Goal: Task Accomplishment & Management: Complete application form

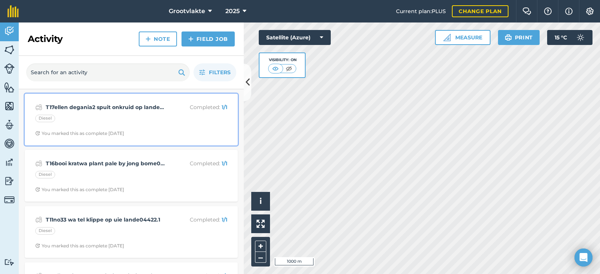
click at [106, 110] on strong "T17ellen degania2 spuit onkruid op lande4223.5" at bounding box center [105, 107] width 119 height 8
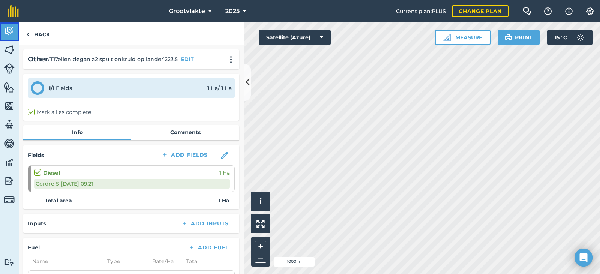
click at [15, 34] on link "Activity" at bounding box center [9, 31] width 19 height 19
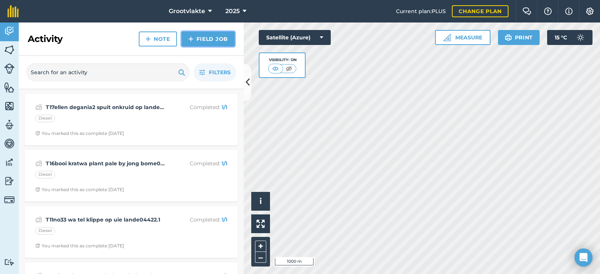
click at [217, 38] on link "Field Job" at bounding box center [207, 38] width 53 height 15
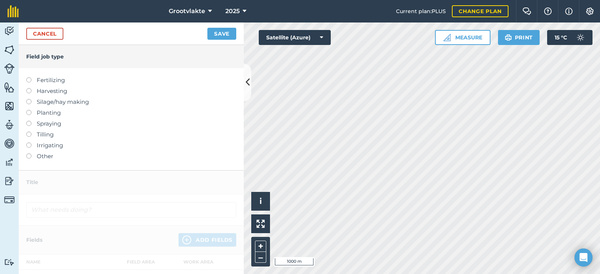
drag, startPoint x: 39, startPoint y: 151, endPoint x: 40, endPoint y: 155, distance: 4.3
click at [40, 150] on ul "Fertilizing Harvesting Silage/hay making Planting Spraying Tilling Irrigating O…" at bounding box center [131, 118] width 210 height 85
click at [40, 156] on label "Other" at bounding box center [131, 156] width 210 height 9
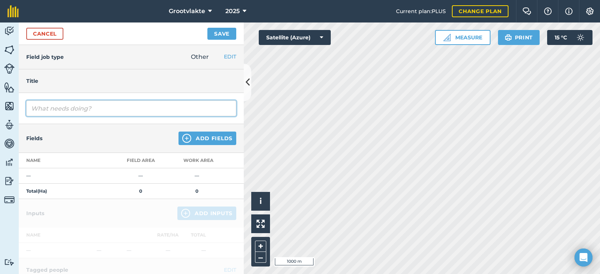
click at [64, 107] on input "text" at bounding box center [131, 108] width 210 height 16
type input "Tdoka [PERSON_NAME] besteliings 457560"
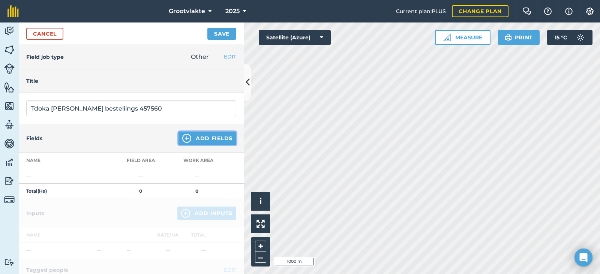
click at [194, 137] on button "Add Fields" at bounding box center [207, 138] width 58 height 13
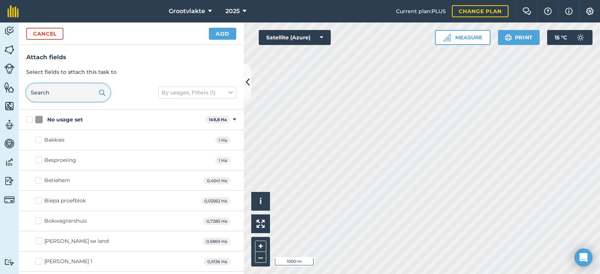
click at [67, 94] on input "text" at bounding box center [68, 93] width 84 height 18
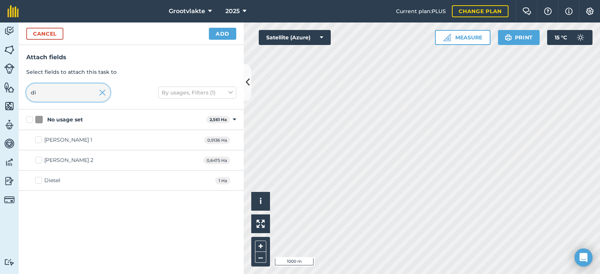
type input "di"
click at [52, 178] on div "Diesel" at bounding box center [52, 181] width 16 height 8
click at [40, 178] on input "Diesel" at bounding box center [37, 179] width 5 height 5
checkbox input "true"
click at [217, 34] on button "Add" at bounding box center [222, 34] width 27 height 12
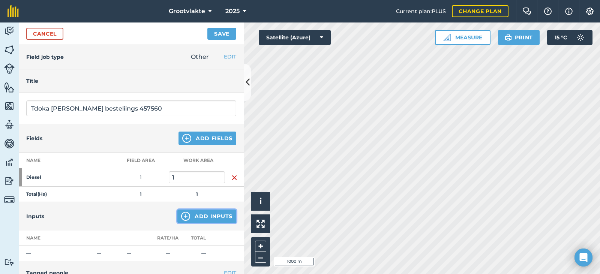
click at [197, 214] on button "Add Inputs" at bounding box center [206, 215] width 59 height 13
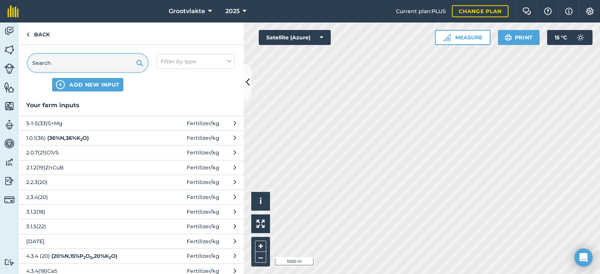
click at [64, 69] on input "text" at bounding box center [88, 63] width 120 height 18
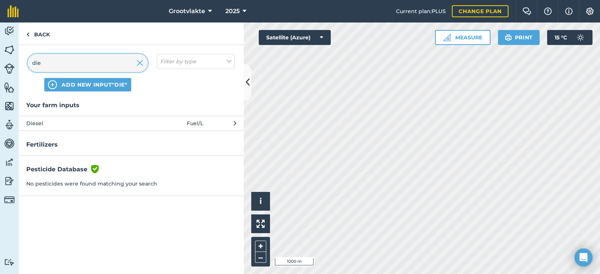
type input "die"
click at [49, 122] on span "Diesel" at bounding box center [87, 123] width 123 height 8
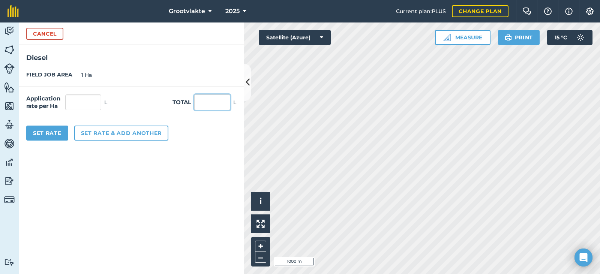
click at [219, 104] on input "text" at bounding box center [212, 102] width 36 height 16
type input "24"
click at [47, 131] on button "Set Rate" at bounding box center [47, 133] width 42 height 15
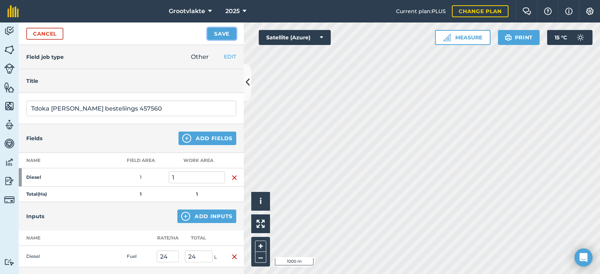
click at [221, 33] on button "Save" at bounding box center [221, 34] width 29 height 12
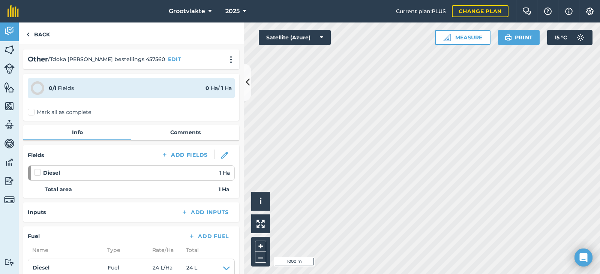
click at [34, 115] on label "Mark all as complete" at bounding box center [59, 112] width 63 height 8
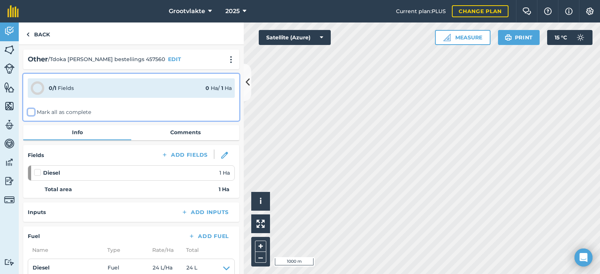
click at [33, 113] on input "Mark all as complete" at bounding box center [30, 110] width 5 height 5
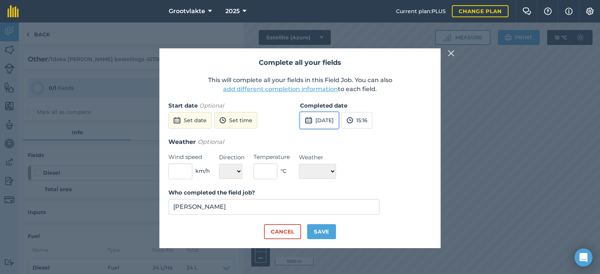
click at [320, 119] on button "[DATE]" at bounding box center [319, 120] width 39 height 16
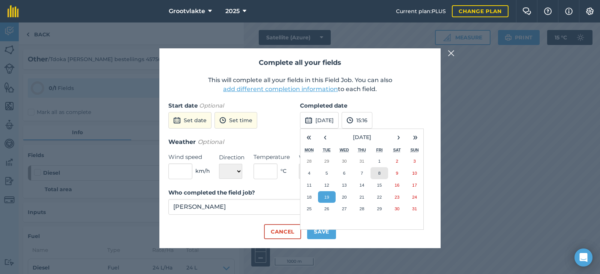
click at [371, 173] on button "8" at bounding box center [379, 173] width 18 height 12
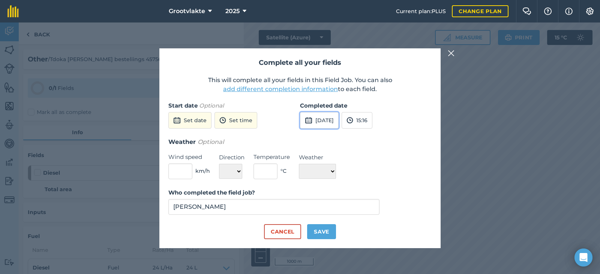
click at [338, 122] on button "[DATE]" at bounding box center [319, 120] width 39 height 16
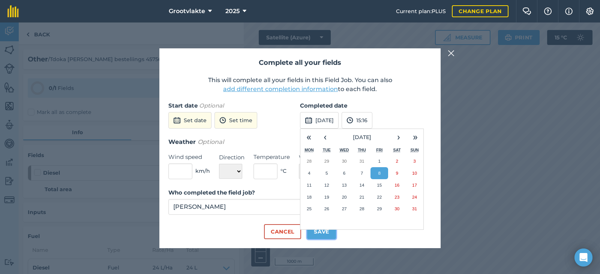
click at [327, 231] on button "Save" at bounding box center [321, 231] width 29 height 15
checkbox input "true"
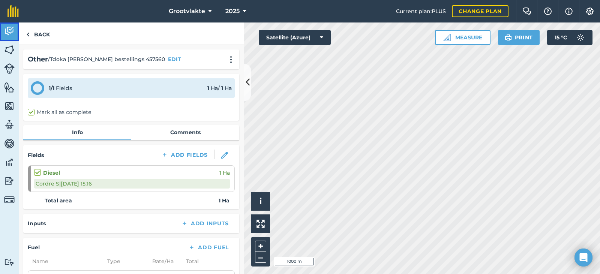
click at [13, 38] on link "Activity" at bounding box center [9, 31] width 19 height 19
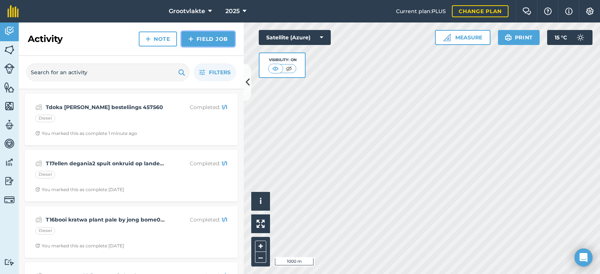
click at [190, 41] on img at bounding box center [190, 38] width 5 height 9
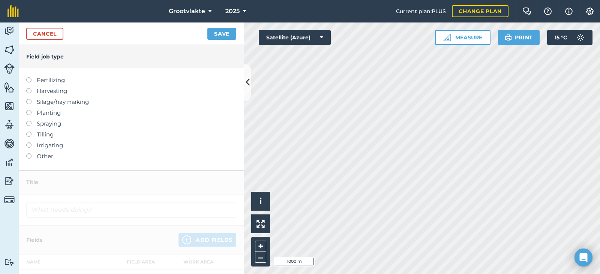
click at [55, 156] on label "Other" at bounding box center [131, 156] width 210 height 9
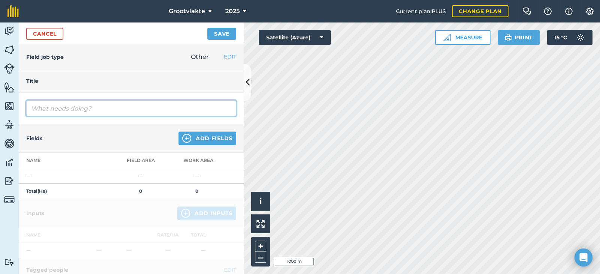
click at [72, 110] on input "text" at bounding box center [131, 108] width 210 height 16
type input "Tct27017abram ry kunsmis63960"
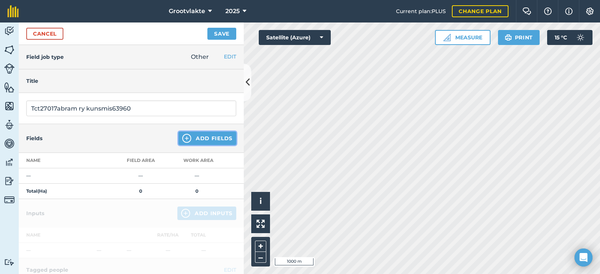
click at [199, 139] on button "Add Fields" at bounding box center [207, 138] width 58 height 13
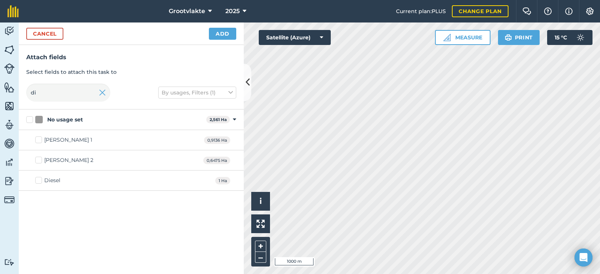
click at [46, 181] on div "Diesel" at bounding box center [52, 181] width 16 height 8
click at [40, 181] on input "Diesel" at bounding box center [37, 179] width 5 height 5
checkbox input "true"
click at [213, 34] on button "Add" at bounding box center [222, 34] width 27 height 12
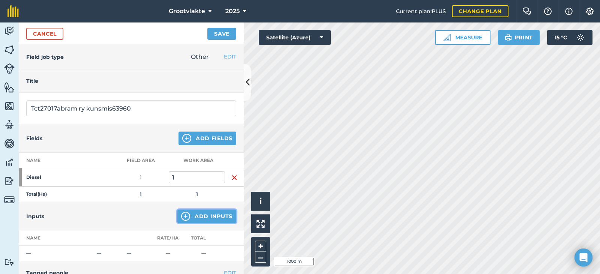
click at [205, 219] on button "Add Inputs" at bounding box center [206, 215] width 59 height 13
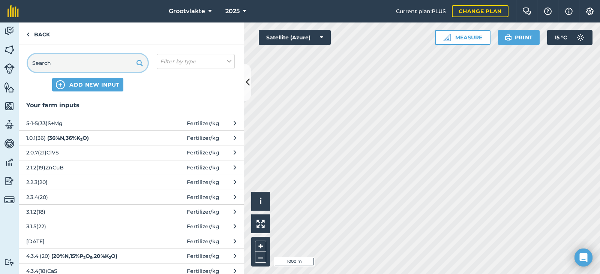
click at [73, 66] on input "text" at bounding box center [88, 63] width 120 height 18
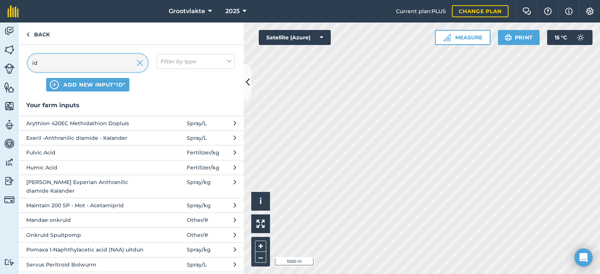
type input "i"
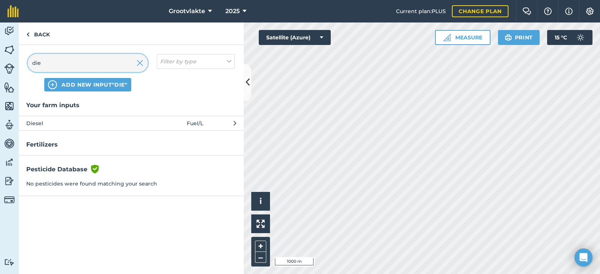
type input "die"
click at [62, 121] on span "Diesel" at bounding box center [87, 123] width 123 height 8
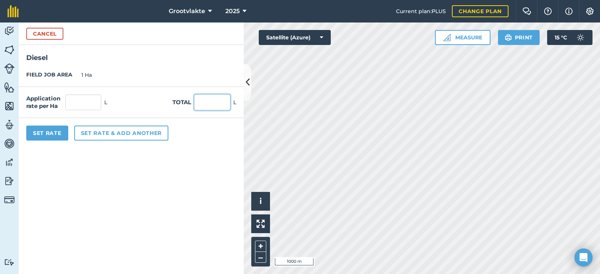
click at [207, 110] on input "text" at bounding box center [212, 102] width 36 height 16
type input "168"
click at [62, 139] on button "Set Rate" at bounding box center [47, 133] width 42 height 15
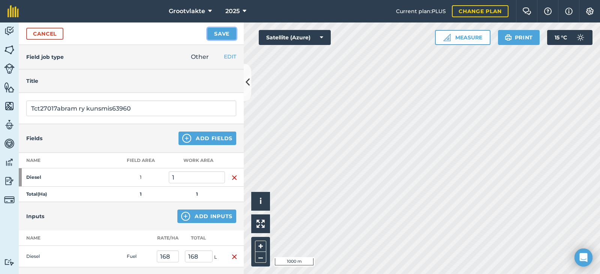
click at [224, 34] on button "Save" at bounding box center [221, 34] width 29 height 12
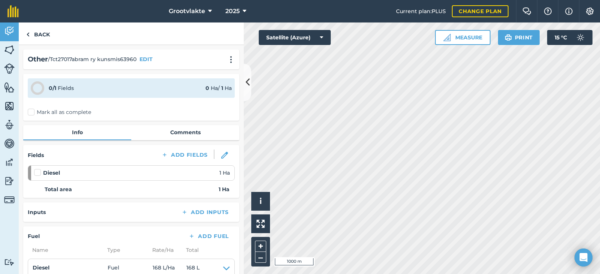
click at [31, 112] on label "Mark all as complete" at bounding box center [59, 112] width 63 height 8
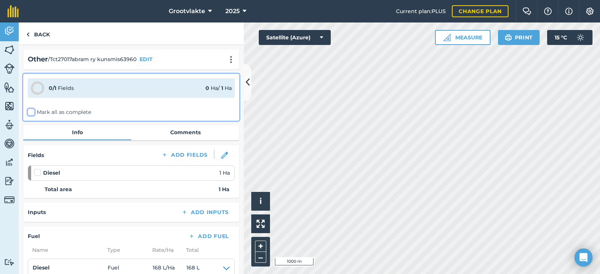
click at [31, 112] on input "Mark all as complete" at bounding box center [30, 110] width 5 height 5
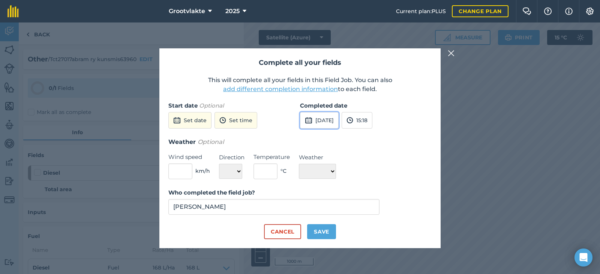
click at [320, 122] on button "[DATE]" at bounding box center [319, 120] width 39 height 16
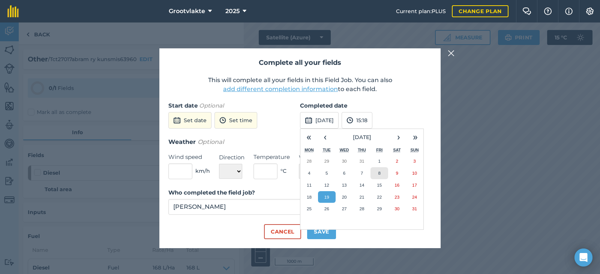
drag, startPoint x: 376, startPoint y: 170, endPoint x: 371, endPoint y: 190, distance: 20.7
click at [376, 171] on button "8" at bounding box center [379, 173] width 18 height 12
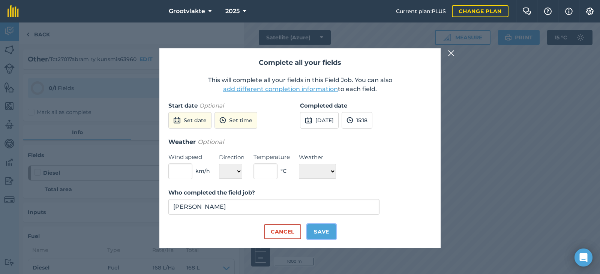
click at [317, 234] on button "Save" at bounding box center [321, 231] width 29 height 15
checkbox input "true"
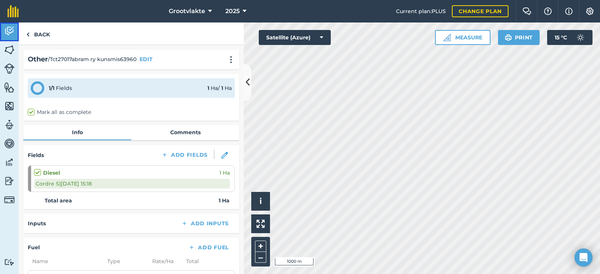
click at [13, 37] on link "Activity" at bounding box center [9, 31] width 19 height 19
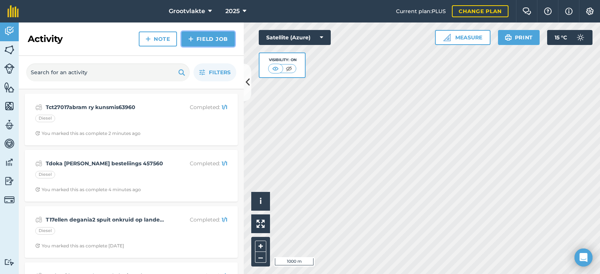
click at [223, 37] on link "Field Job" at bounding box center [207, 38] width 53 height 15
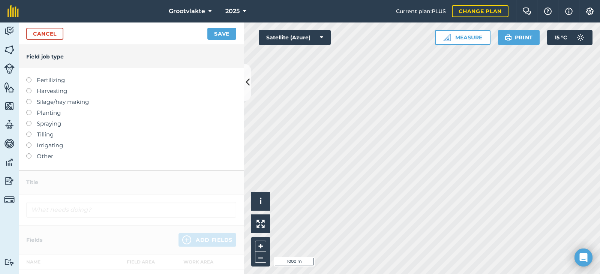
drag, startPoint x: 54, startPoint y: 159, endPoint x: 67, endPoint y: 147, distance: 17.2
click at [54, 158] on label "Other" at bounding box center [131, 156] width 210 height 9
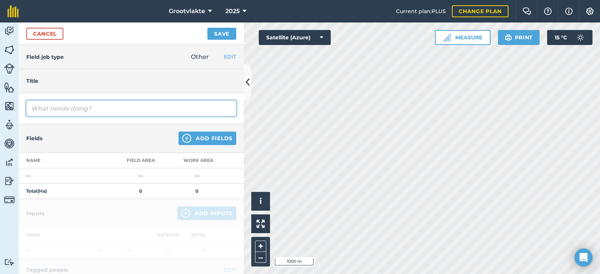
click at [81, 111] on input "text" at bounding box center [131, 108] width 210 height 16
click at [93, 110] on input "T9america77 krtawa" at bounding box center [131, 108] width 210 height 16
type input "T9america77 word getoets01467"
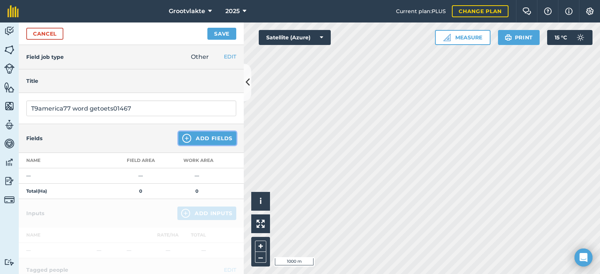
click at [202, 138] on button "Add Fields" at bounding box center [207, 138] width 58 height 13
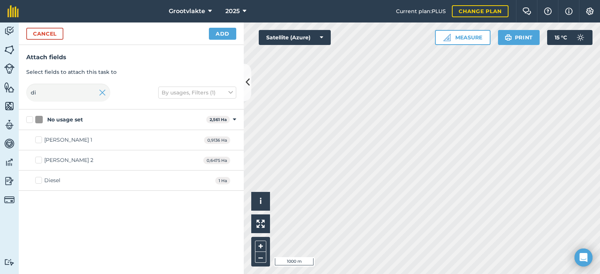
drag, startPoint x: 50, startPoint y: 178, endPoint x: 54, endPoint y: 173, distance: 6.4
click at [50, 178] on div "Diesel" at bounding box center [52, 181] width 16 height 8
click at [40, 178] on input "Diesel" at bounding box center [37, 179] width 5 height 5
checkbox input "true"
drag, startPoint x: 212, startPoint y: 33, endPoint x: 202, endPoint y: 144, distance: 110.6
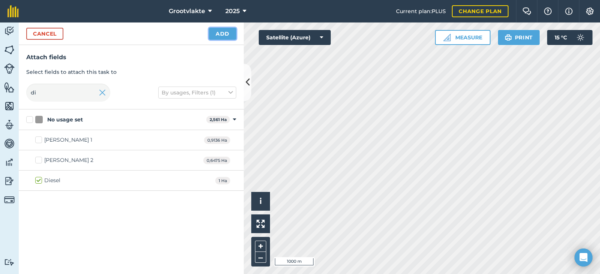
click at [212, 33] on button "Add" at bounding box center [222, 34] width 27 height 12
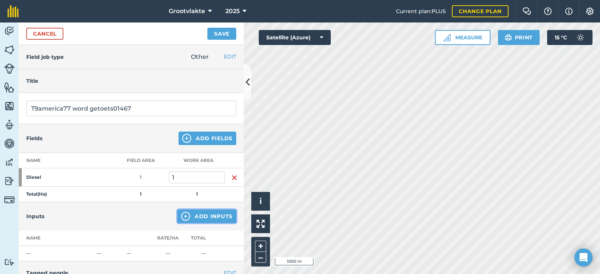
click at [195, 214] on button "Add Inputs" at bounding box center [206, 215] width 59 height 13
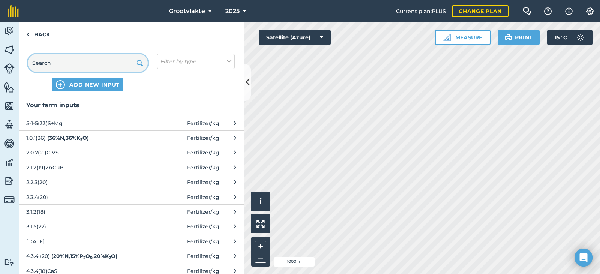
click at [78, 65] on input "text" at bounding box center [88, 63] width 120 height 18
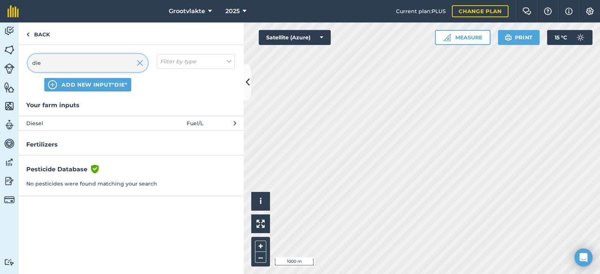
type input "die"
click at [67, 126] on span "Diesel" at bounding box center [87, 123] width 123 height 8
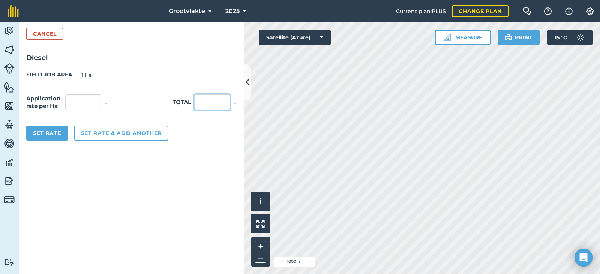
click at [212, 104] on input "text" at bounding box center [212, 102] width 36 height 16
type input "50"
click at [48, 141] on button "Set Rate" at bounding box center [47, 133] width 42 height 15
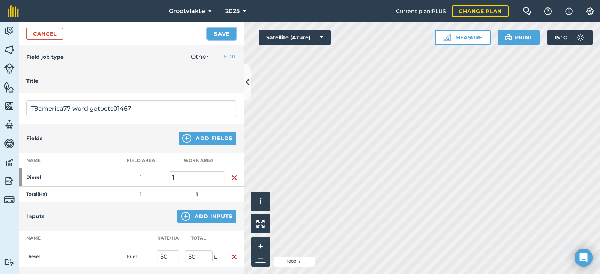
click at [217, 31] on button "Save" at bounding box center [221, 34] width 29 height 12
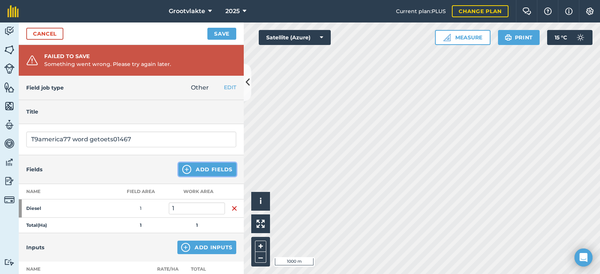
click at [192, 170] on button "Add Fields" at bounding box center [207, 169] width 58 height 13
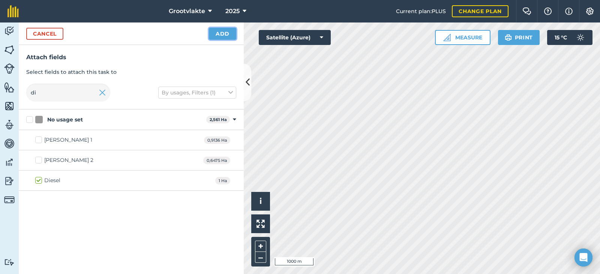
click at [217, 34] on button "Add" at bounding box center [222, 34] width 27 height 12
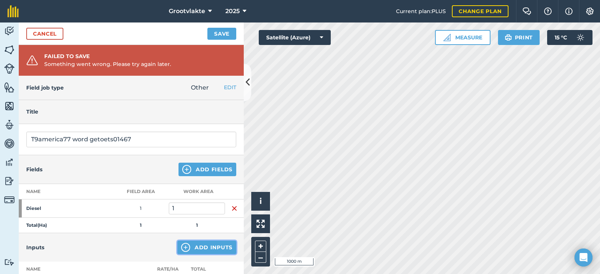
click at [205, 247] on button "Add Inputs" at bounding box center [206, 247] width 59 height 13
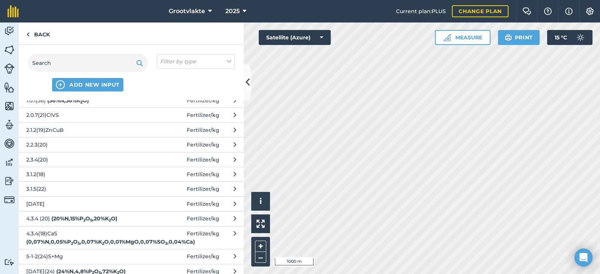
scroll to position [187, 0]
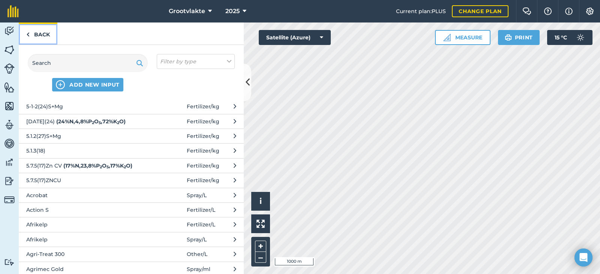
click at [30, 34] on link "Back" at bounding box center [38, 33] width 39 height 22
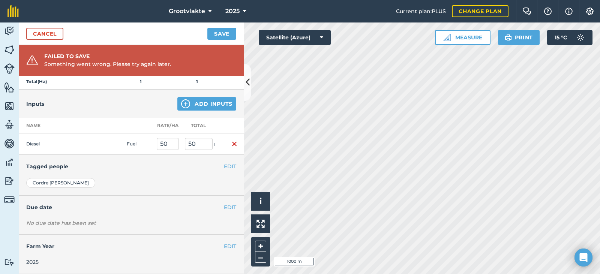
scroll to position [0, 0]
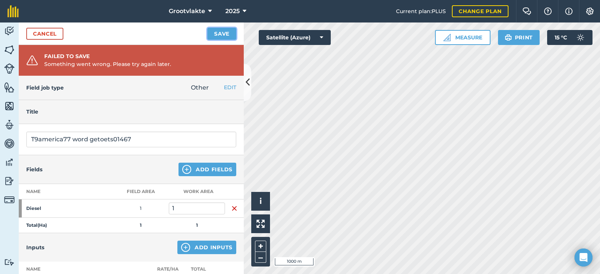
click at [221, 36] on button "Save" at bounding box center [221, 34] width 29 height 12
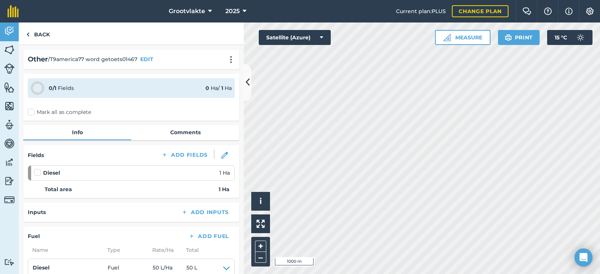
click at [38, 111] on label "Mark all as complete" at bounding box center [59, 112] width 63 height 8
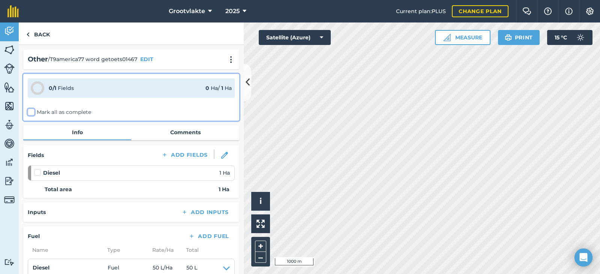
click at [33, 111] on input "Mark all as complete" at bounding box center [30, 110] width 5 height 5
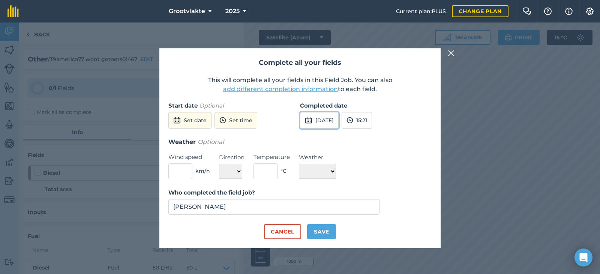
click at [328, 127] on button "[DATE]" at bounding box center [319, 120] width 39 height 16
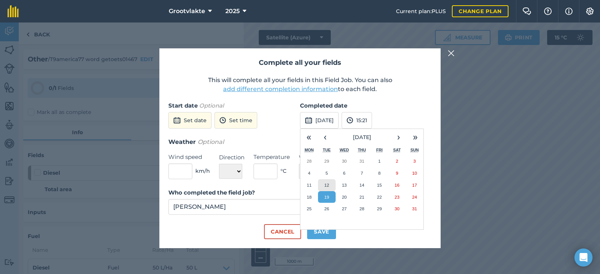
click at [326, 184] on abbr "12" at bounding box center [326, 185] width 5 height 5
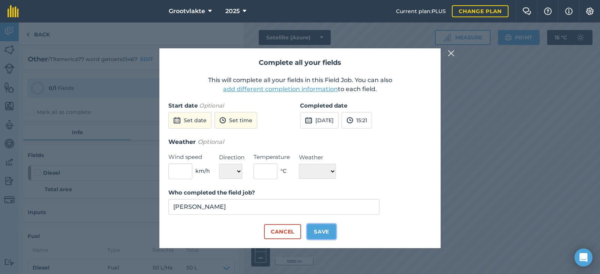
click at [327, 228] on button "Save" at bounding box center [321, 231] width 29 height 15
checkbox input "true"
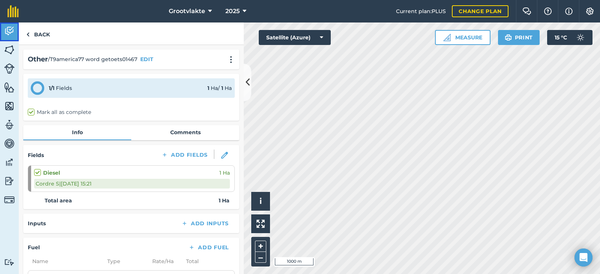
click at [12, 38] on link "Activity" at bounding box center [9, 31] width 19 height 19
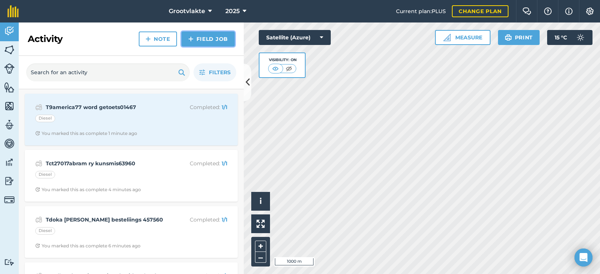
click at [198, 38] on link "Field Job" at bounding box center [207, 38] width 53 height 15
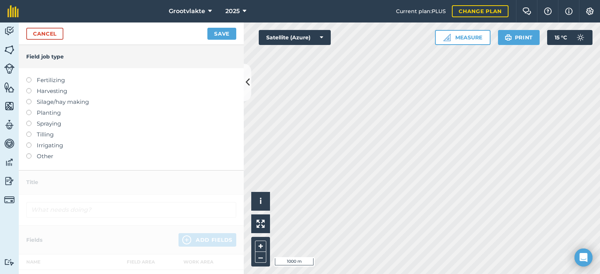
click at [48, 157] on label "Other" at bounding box center [131, 156] width 210 height 9
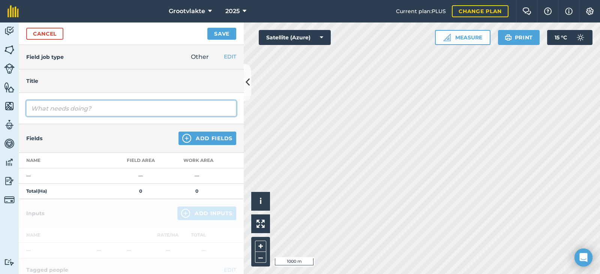
click at [56, 115] on input "text" at bounding box center [131, 108] width 210 height 16
type input "T18ricky rolgrop grondvoorbereiding15455.1"
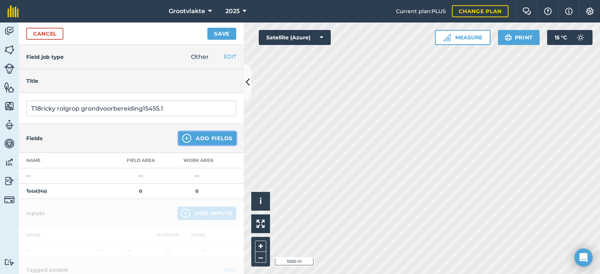
click at [199, 139] on button "Add Fields" at bounding box center [207, 138] width 58 height 13
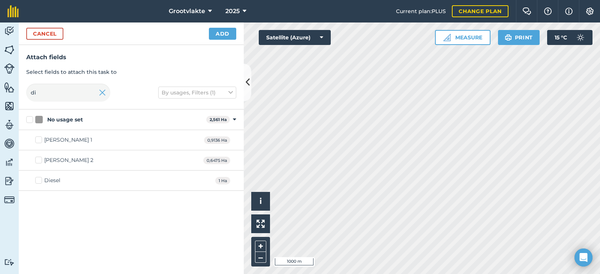
click at [51, 175] on div "Diesel 1 Ha" at bounding box center [131, 181] width 225 height 20
click at [49, 176] on div "Diesel 1 Ha" at bounding box center [131, 181] width 225 height 20
click at [47, 178] on div "Diesel" at bounding box center [52, 181] width 16 height 8
click at [40, 178] on input "Diesel" at bounding box center [37, 179] width 5 height 5
checkbox input "true"
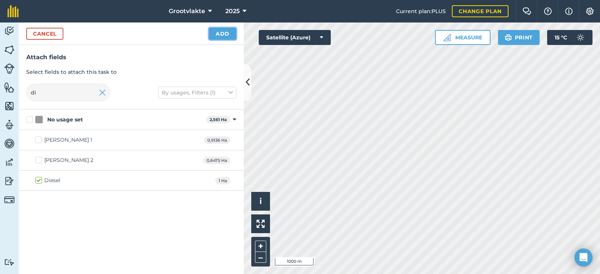
click at [227, 36] on button "Add" at bounding box center [222, 34] width 27 height 12
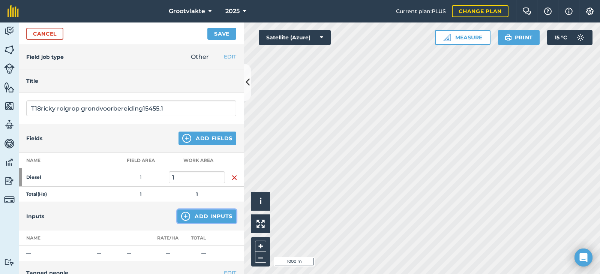
click at [211, 212] on button "Add Inputs" at bounding box center [206, 215] width 59 height 13
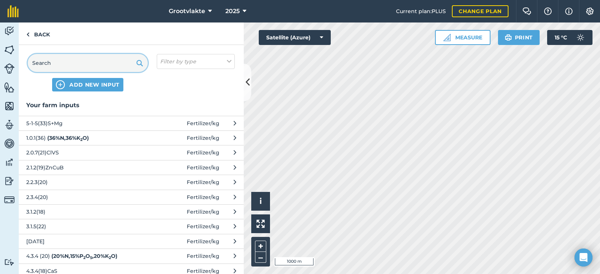
click at [96, 66] on input "text" at bounding box center [88, 63] width 120 height 18
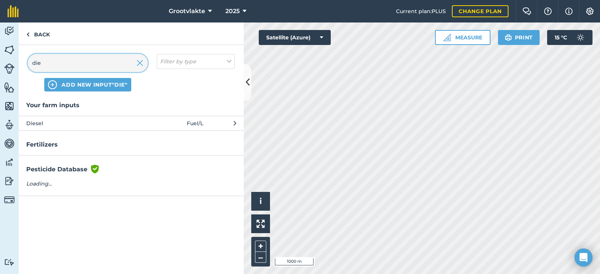
type input "die"
click at [77, 126] on span "Diesel" at bounding box center [87, 123] width 123 height 8
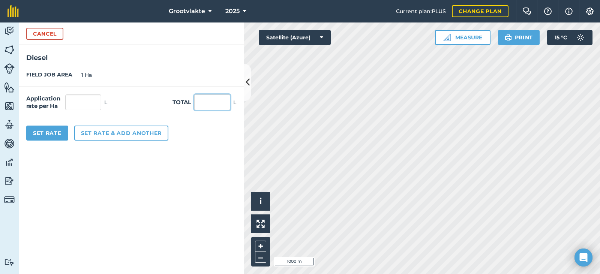
click at [199, 105] on input "text" at bounding box center [212, 102] width 36 height 16
type input "74"
click at [66, 134] on button "Set Rate" at bounding box center [47, 133] width 42 height 15
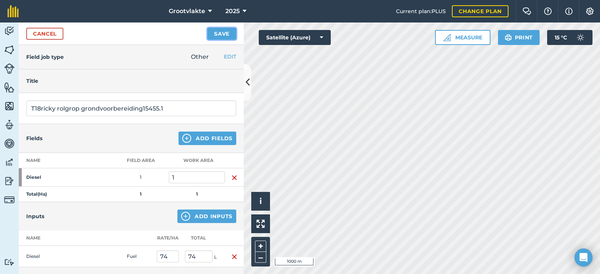
click at [218, 33] on button "Save" at bounding box center [221, 34] width 29 height 12
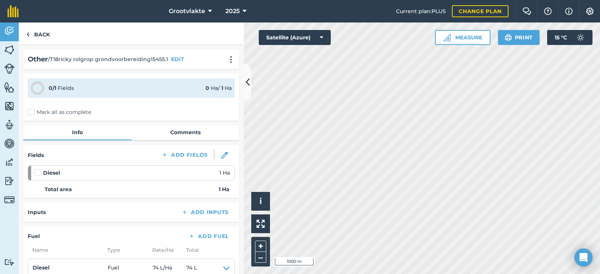
click at [32, 113] on label "Mark all as complete" at bounding box center [59, 112] width 63 height 8
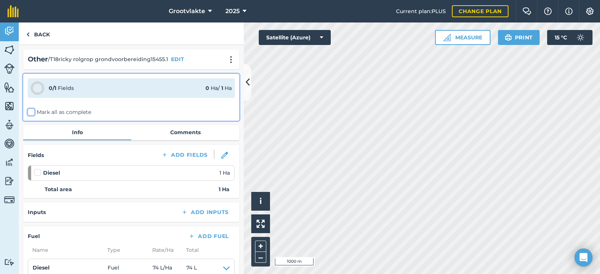
click at [32, 113] on input "Mark all as complete" at bounding box center [30, 110] width 5 height 5
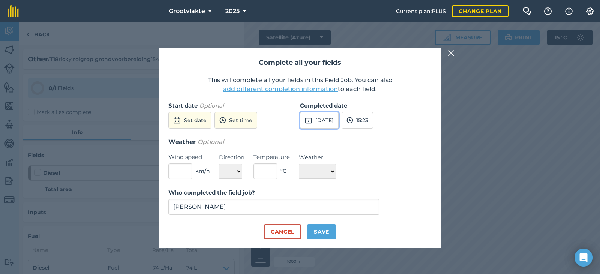
click at [322, 119] on button "[DATE]" at bounding box center [319, 120] width 39 height 16
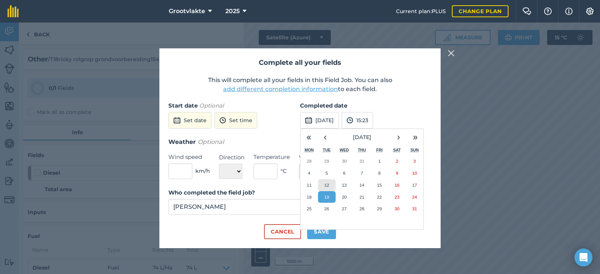
click at [330, 183] on button "12" at bounding box center [327, 185] width 18 height 12
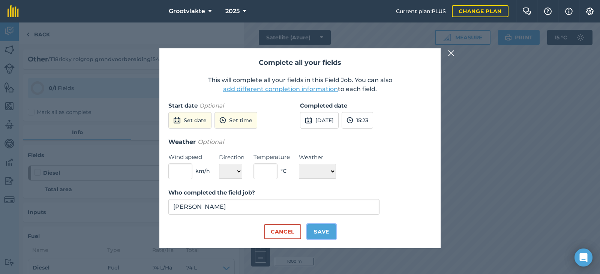
click at [317, 232] on button "Save" at bounding box center [321, 231] width 29 height 15
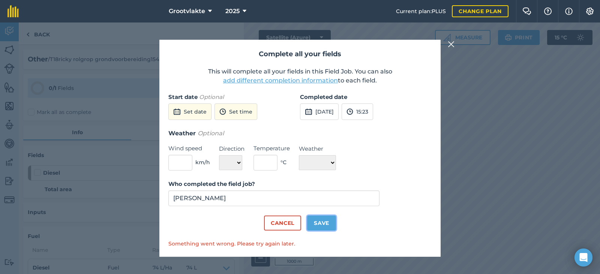
click at [325, 220] on button "Save" at bounding box center [321, 222] width 29 height 15
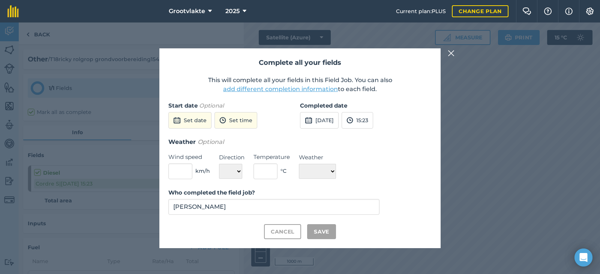
checkbox input "true"
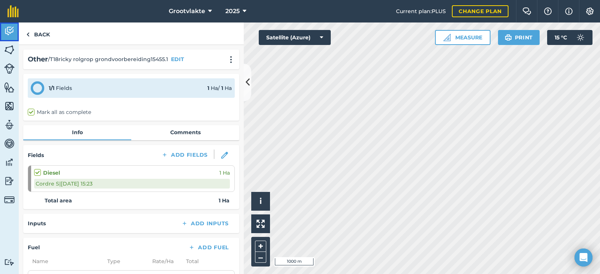
click at [6, 33] on img at bounding box center [9, 30] width 10 height 11
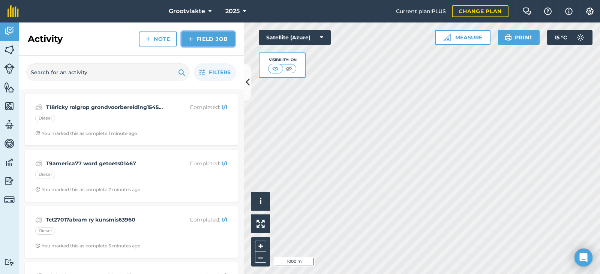
click at [196, 37] on link "Field Job" at bounding box center [207, 38] width 53 height 15
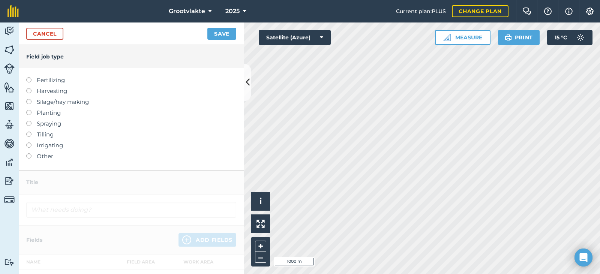
click at [51, 156] on label "Other" at bounding box center [131, 156] width 210 height 9
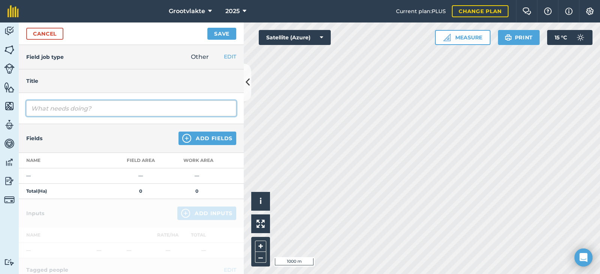
click at [75, 103] on input "text" at bounding box center [131, 108] width 210 height 16
type input "T20terra2 disk grondvoorbereiding8101.6"
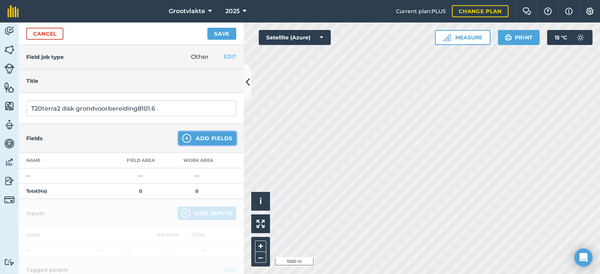
click at [188, 138] on button "Add Fields" at bounding box center [207, 138] width 58 height 13
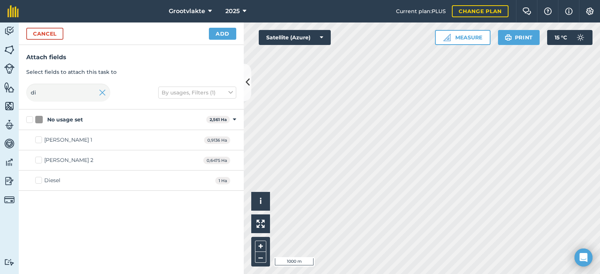
click at [50, 176] on div "Diesel 1 Ha" at bounding box center [131, 181] width 225 height 20
click at [52, 180] on div "Diesel" at bounding box center [52, 181] width 16 height 8
click at [40, 180] on input "Diesel" at bounding box center [37, 179] width 5 height 5
checkbox input "true"
click at [225, 23] on div "Cancel Add" at bounding box center [131, 33] width 225 height 22
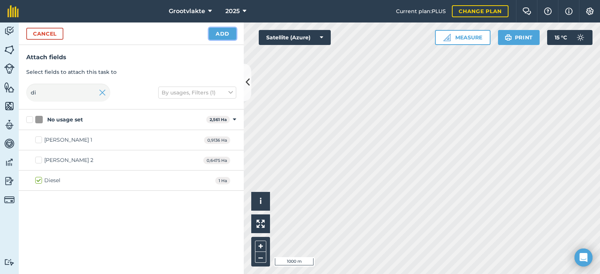
click at [215, 37] on button "Add" at bounding box center [222, 34] width 27 height 12
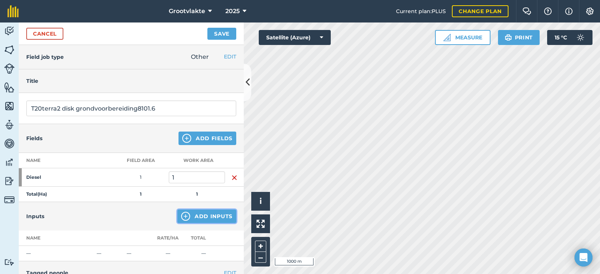
click at [193, 214] on button "Add Inputs" at bounding box center [206, 215] width 59 height 13
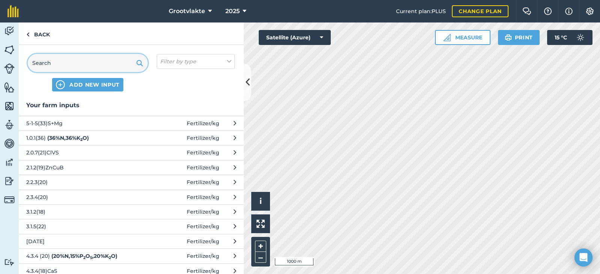
click at [100, 66] on input "text" at bounding box center [88, 63] width 120 height 18
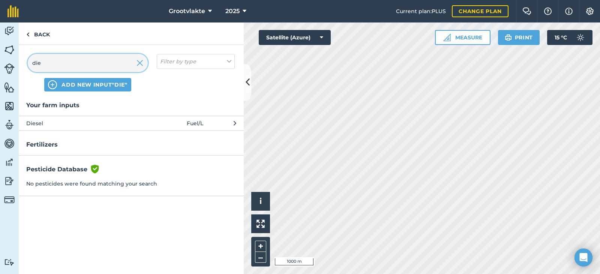
type input "die"
click at [67, 123] on span "Diesel" at bounding box center [87, 123] width 123 height 8
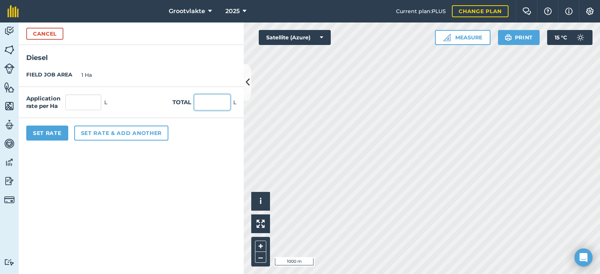
click at [207, 103] on input "text" at bounding box center [212, 102] width 36 height 16
type input "50"
click at [46, 136] on button "Set Rate" at bounding box center [47, 133] width 42 height 15
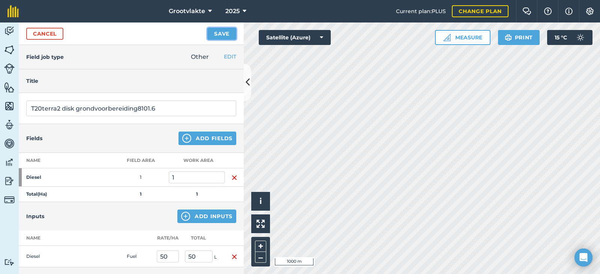
click at [232, 37] on button "Save" at bounding box center [221, 34] width 29 height 12
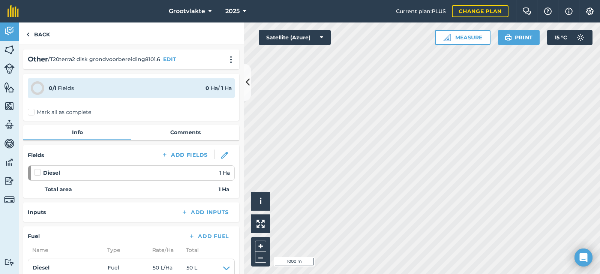
click at [39, 115] on label "Mark all as complete" at bounding box center [59, 112] width 63 height 8
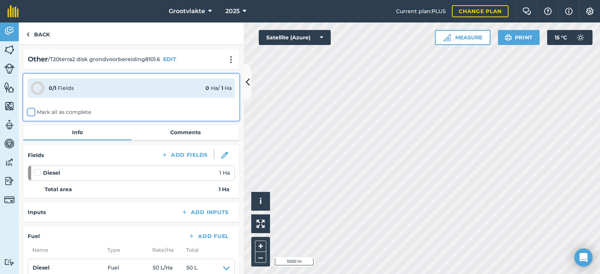
click at [33, 113] on input "Mark all as complete" at bounding box center [30, 110] width 5 height 5
checkbox input "false"
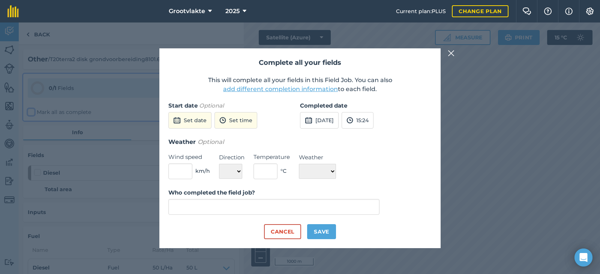
type input "[PERSON_NAME]"
click at [330, 119] on button "[DATE]" at bounding box center [319, 120] width 39 height 16
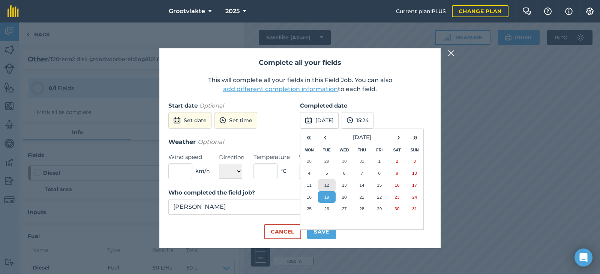
drag, startPoint x: 331, startPoint y: 183, endPoint x: 328, endPoint y: 211, distance: 28.6
click at [330, 183] on button "12" at bounding box center [327, 185] width 18 height 12
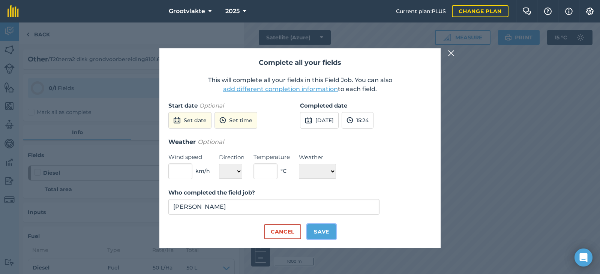
click at [326, 233] on button "Save" at bounding box center [321, 231] width 29 height 15
checkbox input "true"
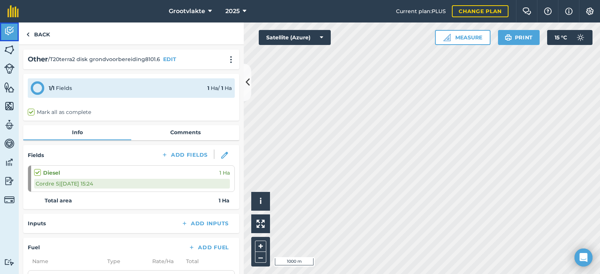
click at [12, 34] on img at bounding box center [9, 30] width 10 height 11
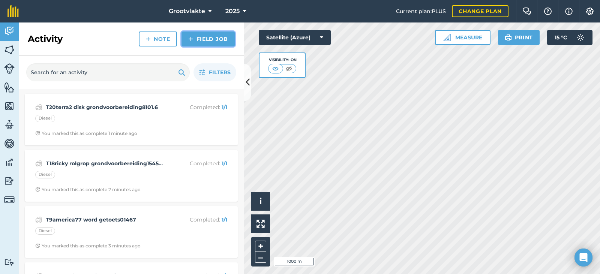
click at [201, 38] on link "Field Job" at bounding box center [207, 38] width 53 height 15
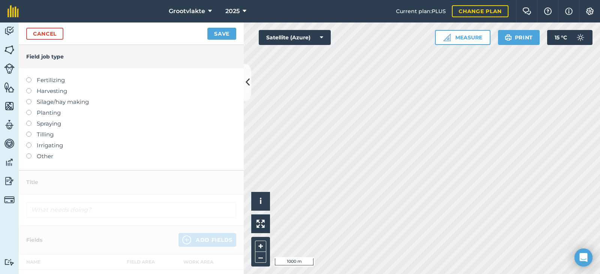
click at [48, 155] on label "Other" at bounding box center [131, 156] width 210 height 9
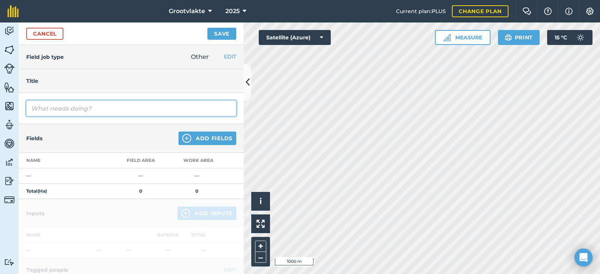
click at [70, 111] on input "text" at bounding box center [131, 108] width 210 height 16
type input "T21langman word getoets trekker01543"
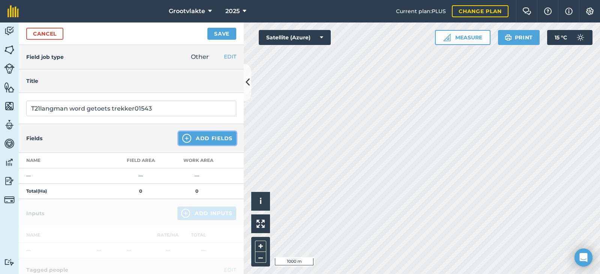
click at [215, 139] on button "Add Fields" at bounding box center [207, 138] width 58 height 13
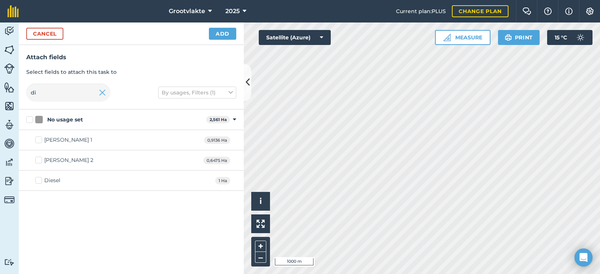
click at [49, 185] on div "Diesel 1 Ha" at bounding box center [131, 181] width 225 height 20
click at [49, 179] on div "Diesel" at bounding box center [52, 181] width 16 height 8
click at [40, 179] on input "Diesel" at bounding box center [37, 179] width 5 height 5
checkbox input "true"
click at [223, 35] on button "Add" at bounding box center [222, 34] width 27 height 12
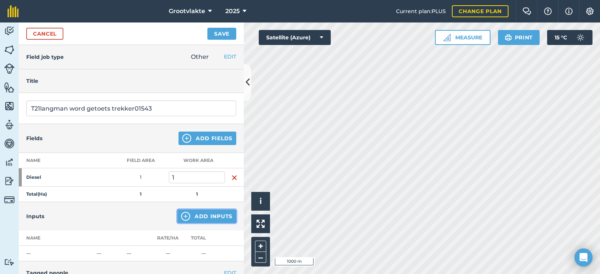
click at [204, 216] on button "Add Inputs" at bounding box center [206, 215] width 59 height 13
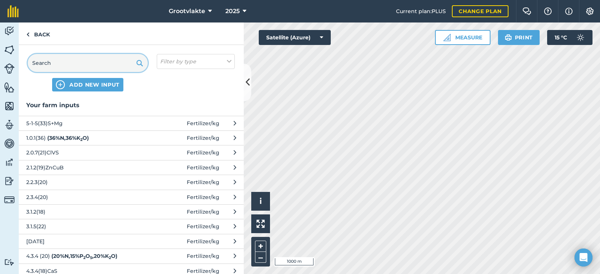
click at [69, 55] on input "text" at bounding box center [88, 63] width 120 height 18
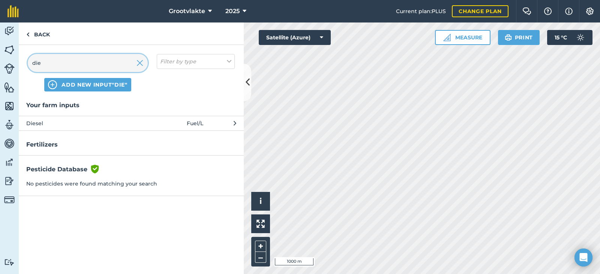
type input "die"
click at [73, 128] on button "Diesel Fuel / L" at bounding box center [131, 123] width 225 height 15
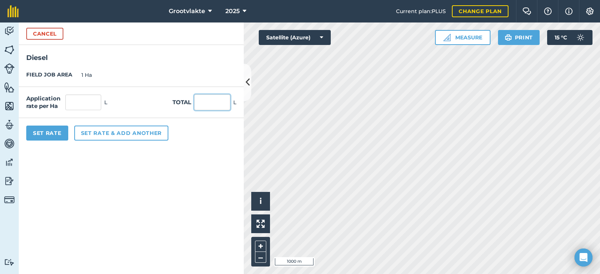
click at [205, 108] on input "text" at bounding box center [212, 102] width 36 height 16
type input "6"
type input "39"
click at [53, 134] on button "Set Rate" at bounding box center [47, 133] width 42 height 15
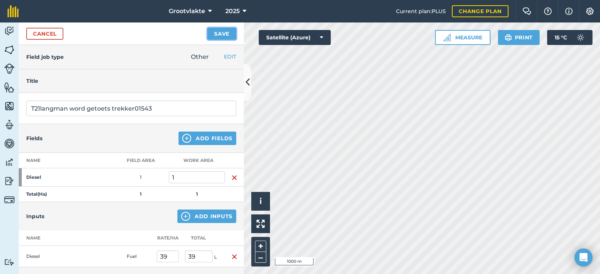
click at [224, 34] on button "Save" at bounding box center [221, 34] width 29 height 12
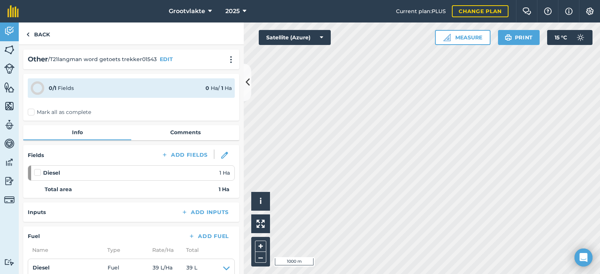
click at [32, 108] on div "0 / 1 Fields 0 Ha / 1 [PERSON_NAME] all as complete" at bounding box center [131, 97] width 216 height 47
click at [35, 112] on label "Mark all as complete" at bounding box center [59, 112] width 63 height 8
click at [33, 112] on input "Mark all as complete" at bounding box center [30, 110] width 5 height 5
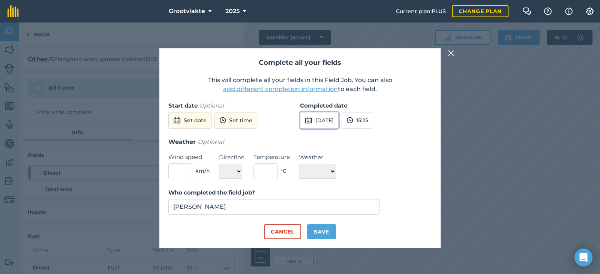
click at [331, 121] on button "[DATE]" at bounding box center [319, 120] width 39 height 16
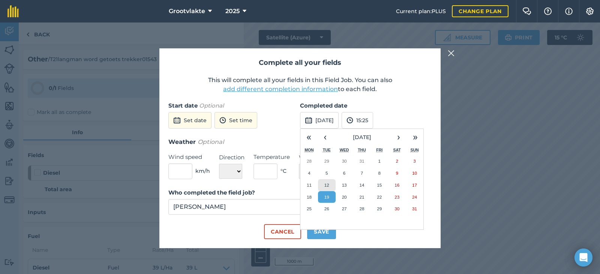
click at [327, 187] on abbr "12" at bounding box center [326, 185] width 5 height 5
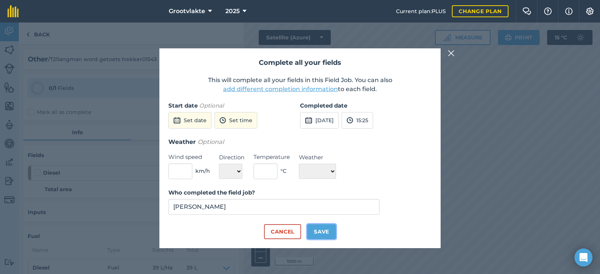
click at [318, 229] on button "Save" at bounding box center [321, 231] width 29 height 15
checkbox input "true"
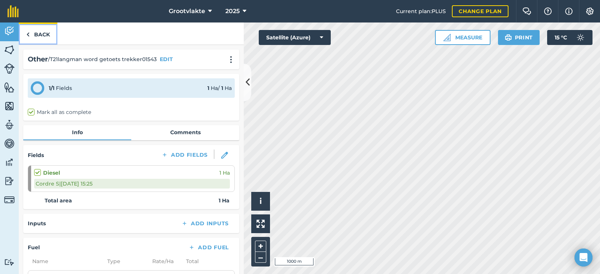
click at [18, 33] on div "Activity Fields Livestock Features Maps Team Vehicles Data Reporting Billing Tu…" at bounding box center [300, 147] width 600 height 251
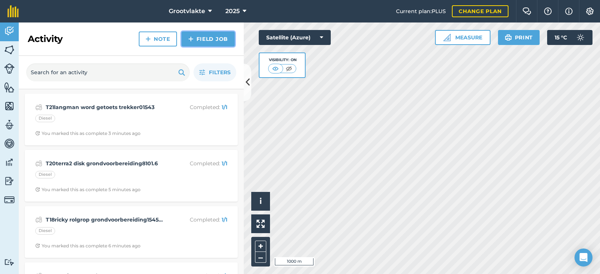
click at [215, 37] on link "Field Job" at bounding box center [207, 38] width 53 height 15
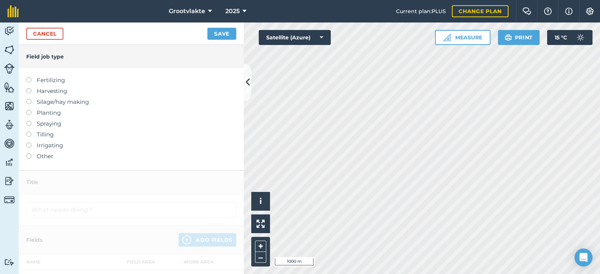
click at [45, 155] on label "Other" at bounding box center [131, 156] width 210 height 9
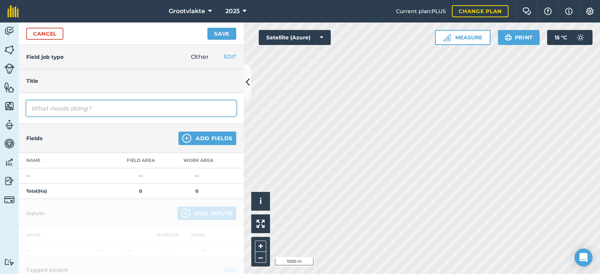
click at [64, 106] on input "text" at bounding box center [131, 108] width 210 height 16
type input "T"
type input "T2 thulani28 kratwa saai by bome0344.2"
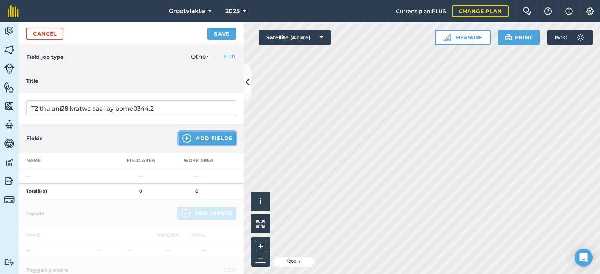
click at [204, 135] on button "Add Fields" at bounding box center [207, 138] width 58 height 13
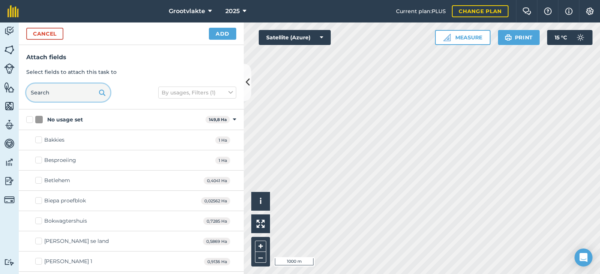
click at [55, 96] on input "text" at bounding box center [68, 93] width 84 height 18
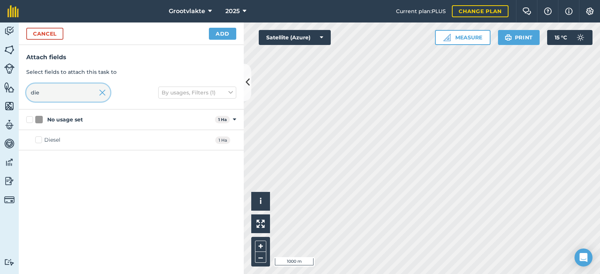
type input "die"
click at [53, 141] on div "Diesel" at bounding box center [52, 140] width 16 height 8
click at [40, 141] on input "Diesel" at bounding box center [37, 138] width 5 height 5
checkbox input "true"
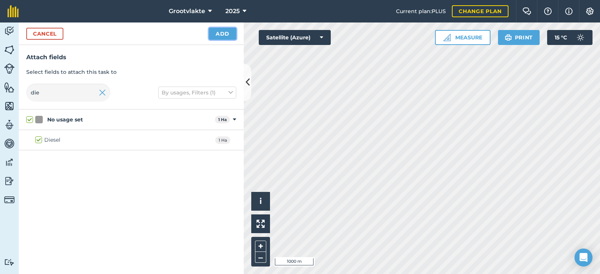
click at [220, 38] on button "Add" at bounding box center [222, 34] width 27 height 12
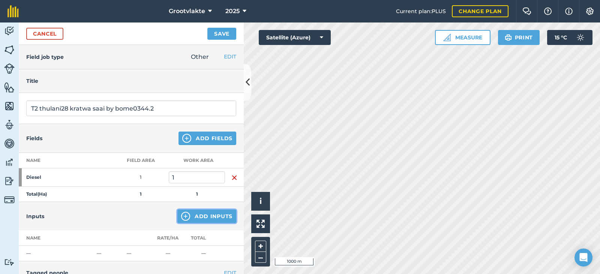
click at [195, 220] on button "Add Inputs" at bounding box center [206, 215] width 59 height 13
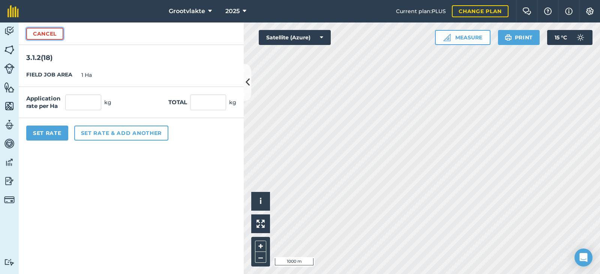
click at [58, 36] on button "Cancel" at bounding box center [44, 34] width 37 height 12
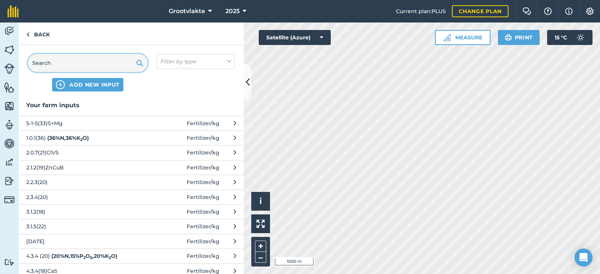
drag, startPoint x: 60, startPoint y: 55, endPoint x: 67, endPoint y: 71, distance: 17.8
click at [62, 60] on input "text" at bounding box center [88, 63] width 120 height 18
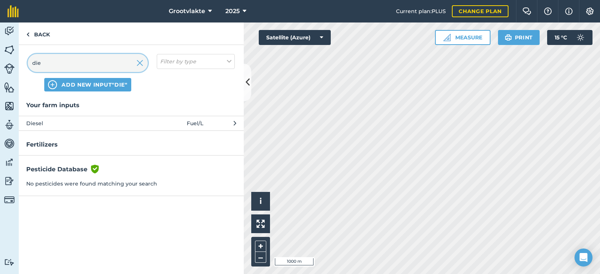
type input "die"
click at [123, 120] on span "Diesel" at bounding box center [87, 123] width 123 height 8
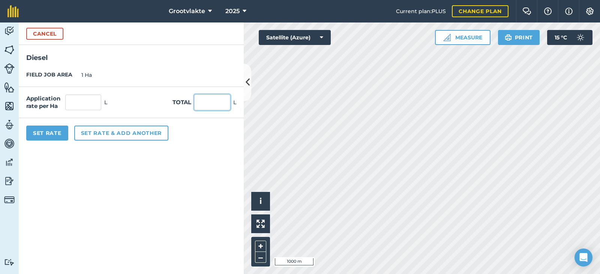
click at [217, 106] on input "text" at bounding box center [212, 102] width 36 height 16
type input "39"
click at [62, 130] on button "Set Rate" at bounding box center [47, 133] width 42 height 15
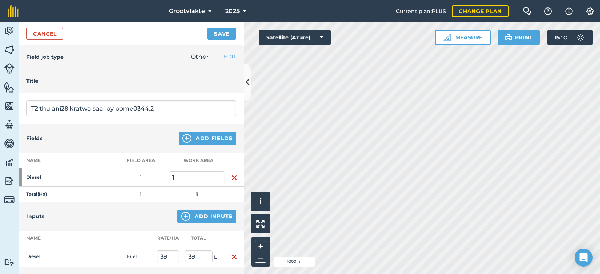
click at [239, 32] on div "Cancel Save" at bounding box center [131, 33] width 225 height 22
click at [223, 36] on button "Save" at bounding box center [221, 34] width 29 height 12
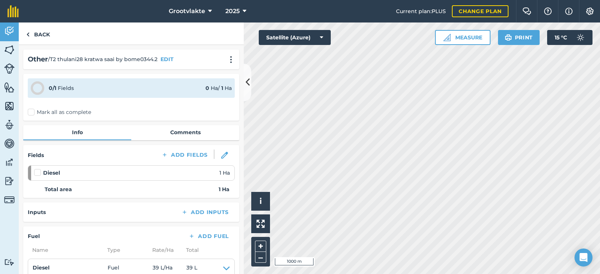
click at [32, 114] on label "Mark all as complete" at bounding box center [59, 112] width 63 height 8
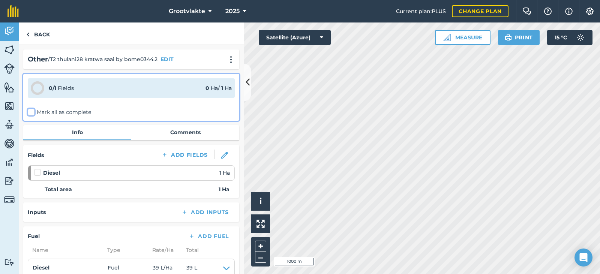
click at [32, 113] on input "Mark all as complete" at bounding box center [30, 110] width 5 height 5
checkbox input "false"
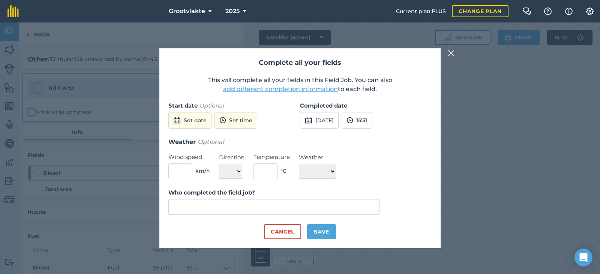
type input "[PERSON_NAME]"
click at [314, 117] on button "[DATE]" at bounding box center [319, 120] width 39 height 16
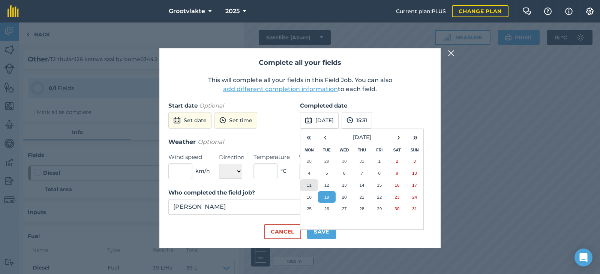
click at [308, 186] on abbr "11" at bounding box center [309, 185] width 5 height 5
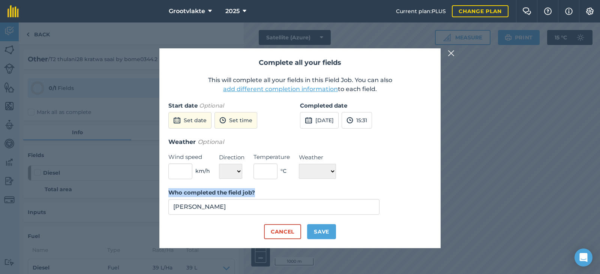
click at [313, 225] on form "Start date Optional Set date Set time Completed date 11th Aug 2025 15:31 Weathe…" at bounding box center [299, 170] width 263 height 138
click at [323, 224] on button "Save" at bounding box center [321, 231] width 29 height 15
checkbox input "true"
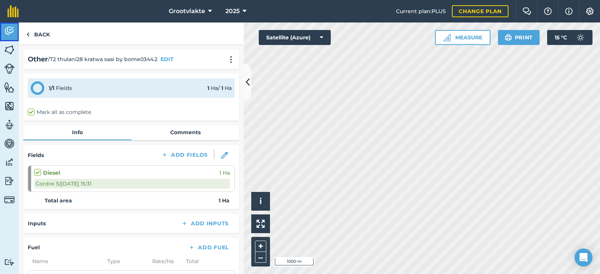
click at [13, 31] on img at bounding box center [9, 30] width 10 height 11
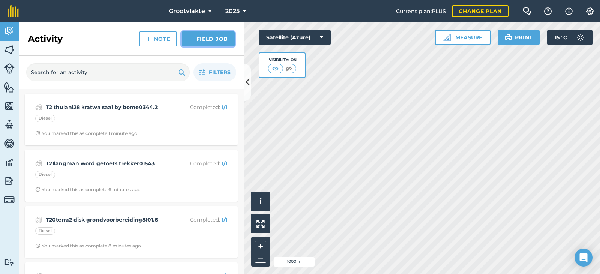
click at [194, 46] on link "Field Job" at bounding box center [207, 38] width 53 height 15
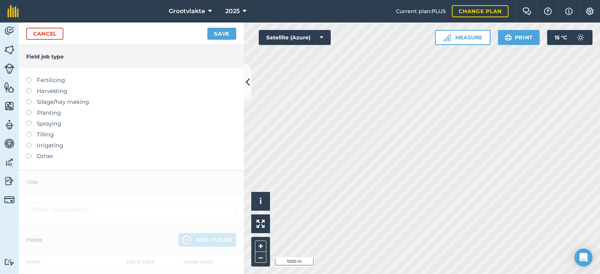
click at [196, 43] on div "Cancel Save" at bounding box center [131, 33] width 225 height 22
click at [45, 157] on label "Other" at bounding box center [131, 156] width 210 height 9
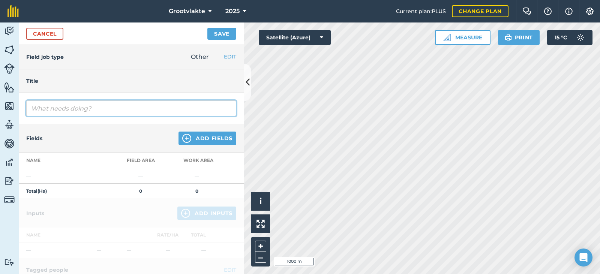
click at [48, 112] on input "text" at bounding box center [131, 108] width 210 height 16
type input "T4jan roller maak gaattjies vir uie plant04034.2"
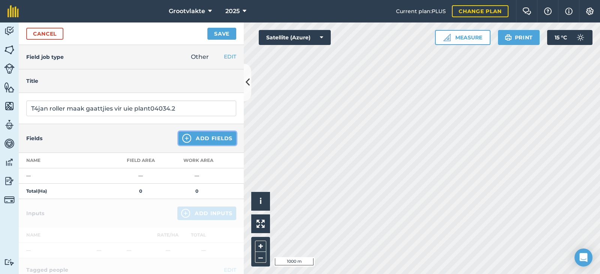
click at [195, 141] on button "Add Fields" at bounding box center [207, 138] width 58 height 13
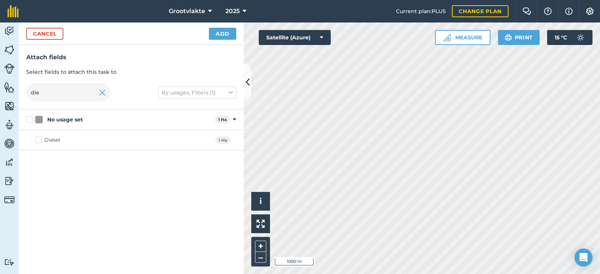
click at [52, 142] on div "Diesel" at bounding box center [52, 140] width 16 height 8
click at [40, 141] on input "Diesel" at bounding box center [37, 138] width 5 height 5
checkbox input "true"
click at [224, 36] on button "Add" at bounding box center [222, 34] width 27 height 12
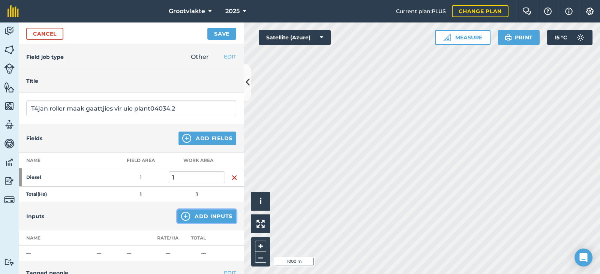
click at [191, 216] on button "Add Inputs" at bounding box center [206, 215] width 59 height 13
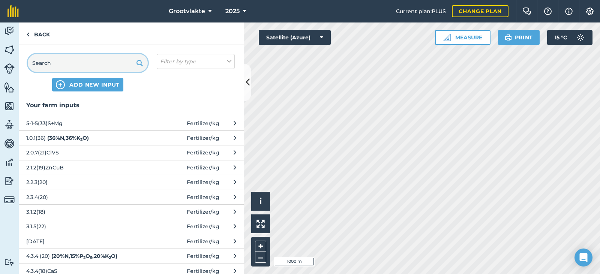
click at [63, 65] on input "text" at bounding box center [88, 63] width 120 height 18
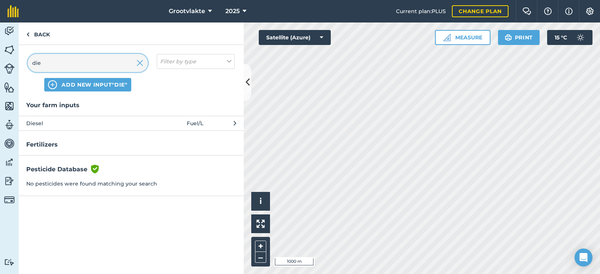
type input "die"
click at [58, 124] on span "Diesel" at bounding box center [87, 123] width 123 height 8
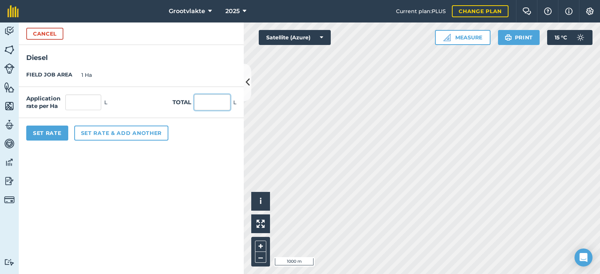
click at [225, 109] on input "text" at bounding box center [212, 102] width 36 height 16
type input "39"
click at [51, 129] on button "Set Rate" at bounding box center [47, 133] width 42 height 15
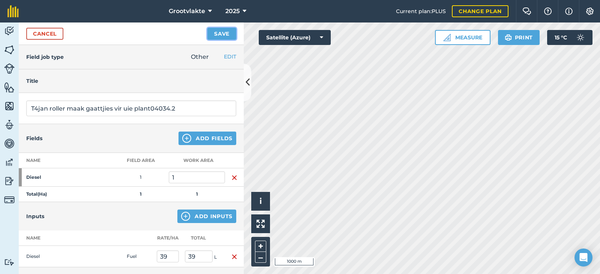
click at [211, 31] on button "Save" at bounding box center [221, 34] width 29 height 12
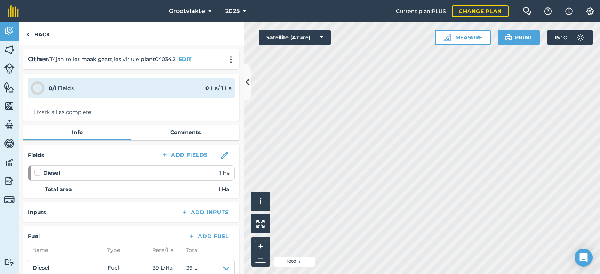
click at [31, 117] on div "0 / 1 Fields 0 Ha / 1 [PERSON_NAME] all as complete" at bounding box center [131, 97] width 216 height 47
click at [34, 112] on label "Mark all as complete" at bounding box center [59, 112] width 63 height 8
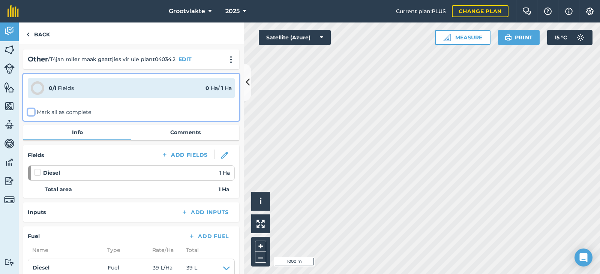
click at [33, 112] on input "Mark all as complete" at bounding box center [30, 110] width 5 height 5
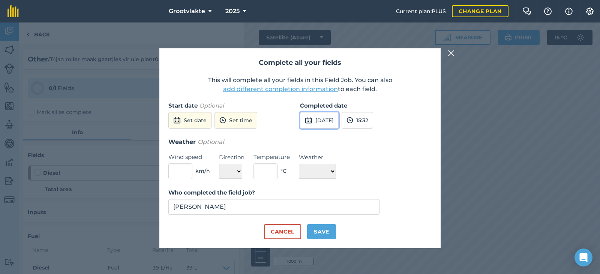
click at [317, 121] on button "[DATE]" at bounding box center [319, 120] width 39 height 16
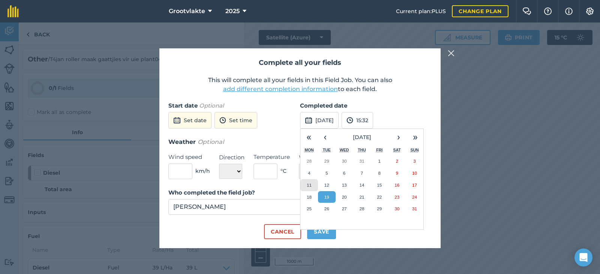
click at [313, 183] on button "11" at bounding box center [309, 185] width 18 height 12
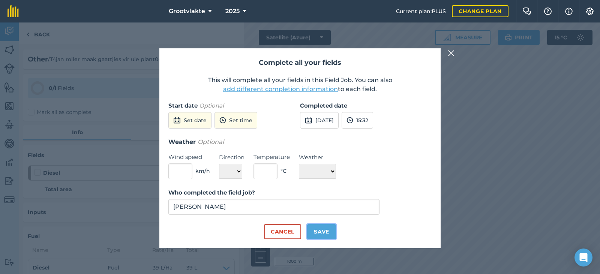
click at [329, 226] on button "Save" at bounding box center [321, 231] width 29 height 15
checkbox input "true"
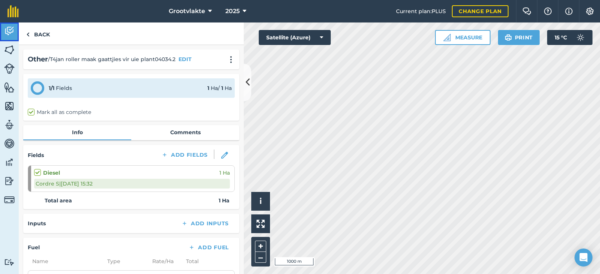
click at [11, 34] on img at bounding box center [9, 30] width 10 height 11
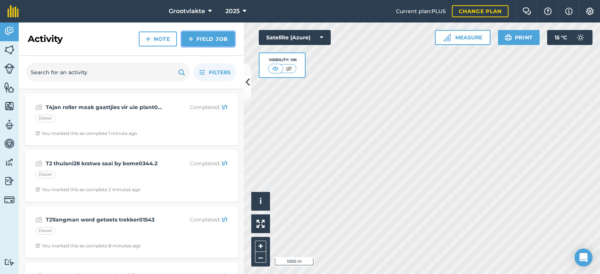
click at [192, 44] on link "Field Job" at bounding box center [207, 38] width 53 height 15
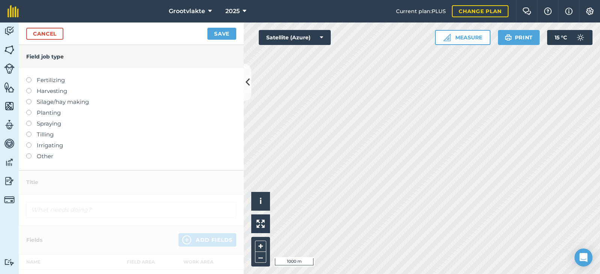
click at [43, 159] on label "Other" at bounding box center [131, 156] width 210 height 9
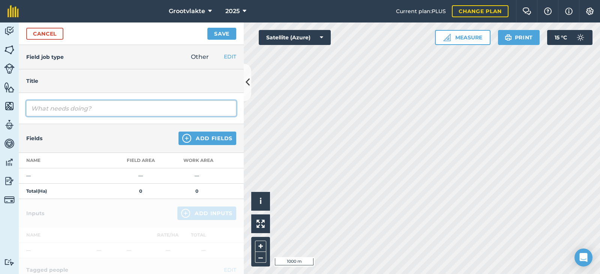
click at [69, 106] on input "text" at bounding box center [131, 108] width 210 height 16
type input "T18ricky disk grondvoorbereiding vir uie15446.9"
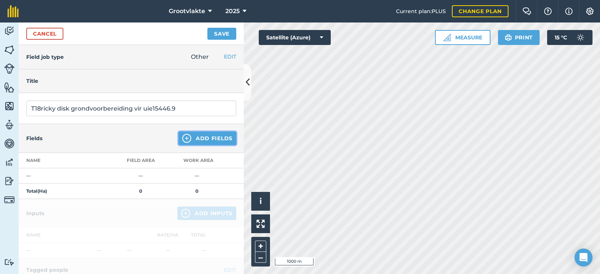
click at [197, 136] on button "Add Fields" at bounding box center [207, 138] width 58 height 13
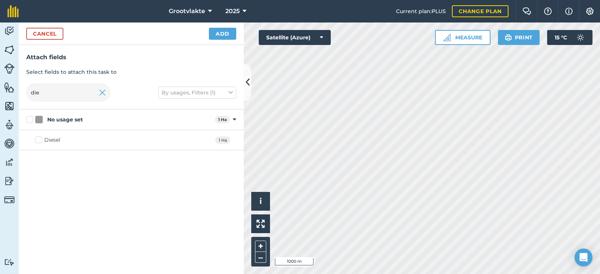
click at [37, 141] on label "Diesel" at bounding box center [47, 140] width 25 height 8
click at [37, 141] on input "Diesel" at bounding box center [37, 138] width 5 height 5
checkbox input "true"
click at [226, 34] on button "Add" at bounding box center [222, 34] width 27 height 12
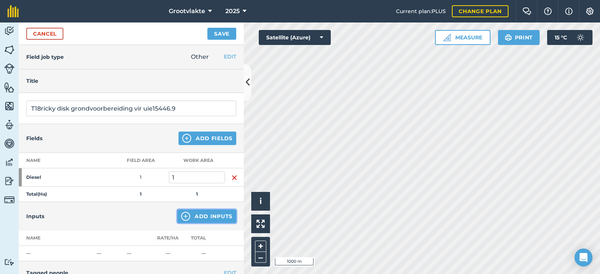
click at [207, 220] on button "Add Inputs" at bounding box center [206, 215] width 59 height 13
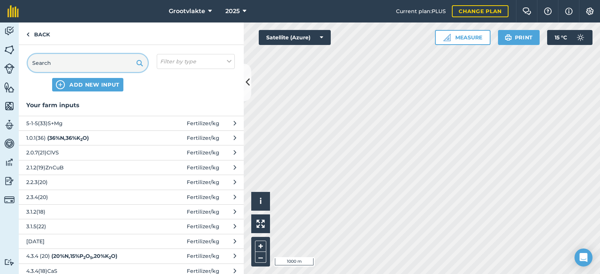
click at [94, 65] on input "text" at bounding box center [88, 63] width 120 height 18
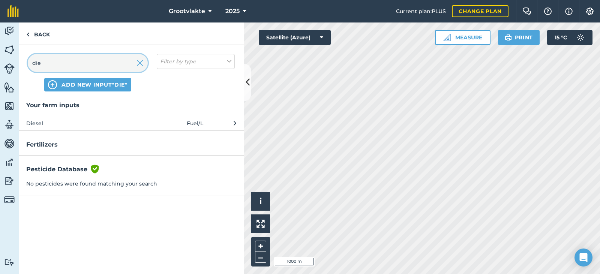
type input "die"
click at [67, 122] on span "Diesel" at bounding box center [87, 123] width 123 height 8
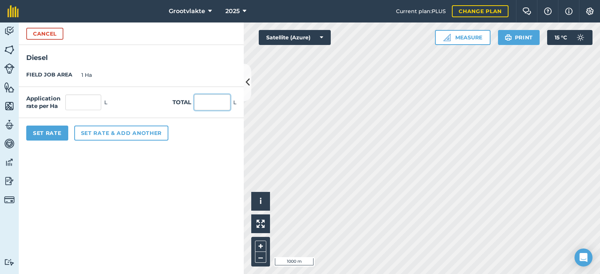
click at [197, 100] on input "text" at bounding box center [212, 102] width 36 height 16
type input "36"
click at [49, 134] on button "Set Rate" at bounding box center [47, 133] width 42 height 15
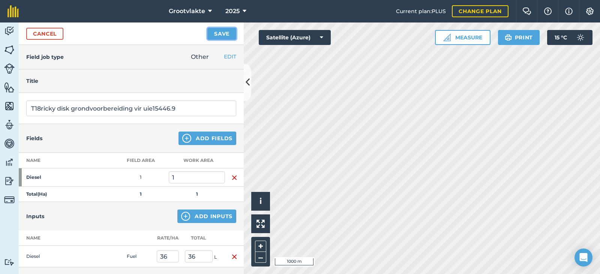
click at [217, 35] on button "Save" at bounding box center [221, 34] width 29 height 12
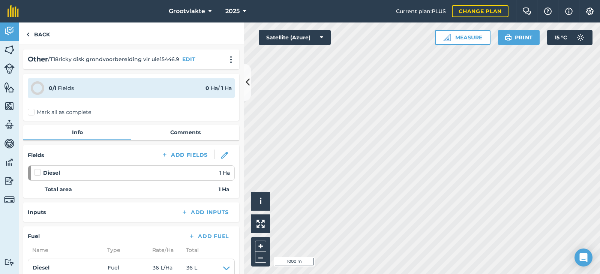
click at [41, 116] on label "Mark all as complete" at bounding box center [59, 112] width 63 height 8
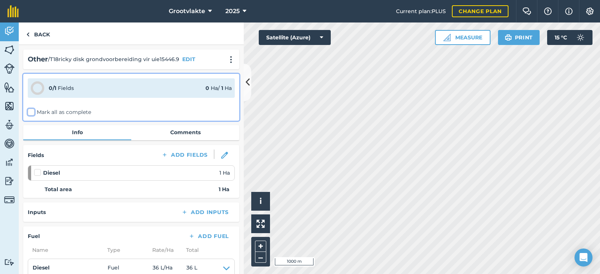
click at [33, 113] on input "Mark all as complete" at bounding box center [30, 110] width 5 height 5
checkbox input "false"
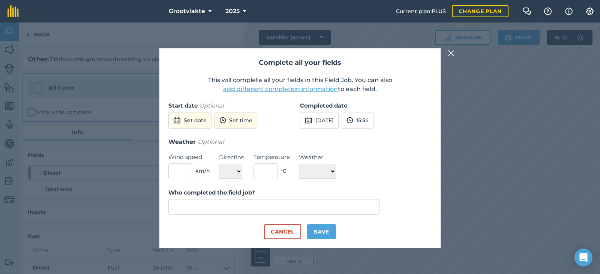
type input "[PERSON_NAME]"
click at [331, 115] on button "[DATE]" at bounding box center [319, 120] width 39 height 16
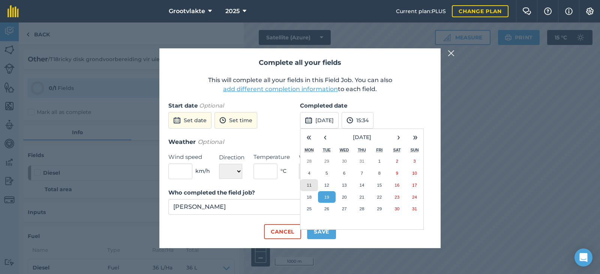
drag, startPoint x: 308, startPoint y: 181, endPoint x: 312, endPoint y: 190, distance: 10.2
click at [307, 181] on button "11" at bounding box center [309, 185] width 18 height 12
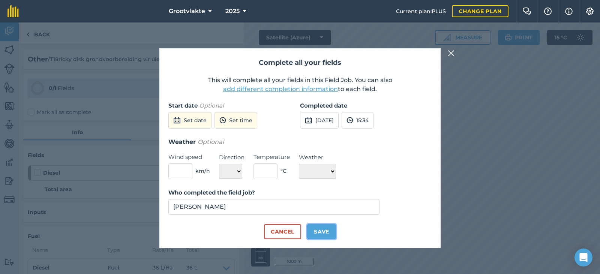
click at [324, 230] on button "Save" at bounding box center [321, 231] width 29 height 15
checkbox input "true"
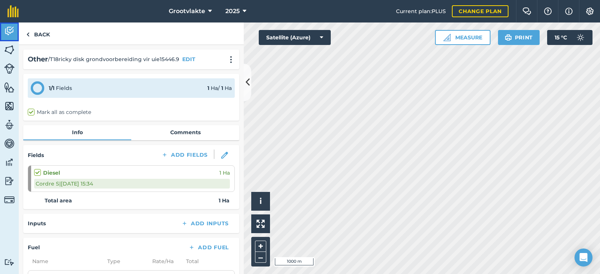
click at [10, 33] on img at bounding box center [9, 30] width 10 height 11
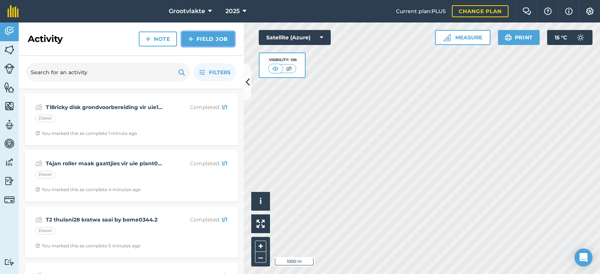
click at [190, 40] on img at bounding box center [190, 38] width 5 height 9
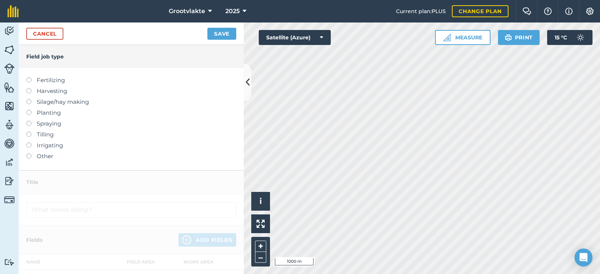
click at [43, 153] on label "Other" at bounding box center [131, 156] width 210 height 9
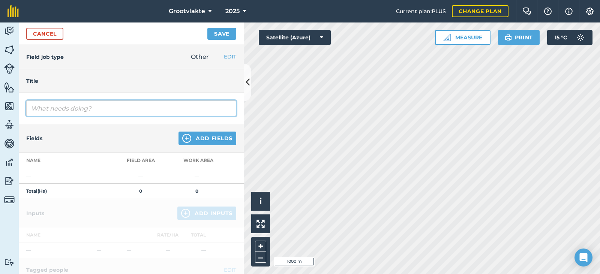
click at [58, 101] on input "text" at bounding box center [131, 108] width 210 height 16
type input "T13frederico waterwantjie besproeiing02735.2"
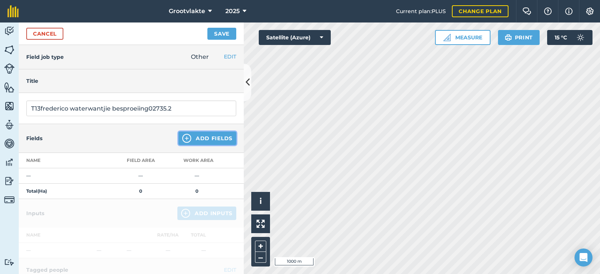
click at [209, 141] on button "Add Fields" at bounding box center [207, 138] width 58 height 13
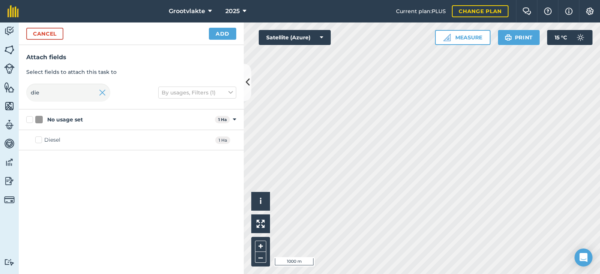
click at [53, 137] on div "Diesel" at bounding box center [52, 140] width 16 height 8
click at [40, 137] on input "Diesel" at bounding box center [37, 138] width 5 height 5
checkbox input "true"
click at [221, 35] on button "Add" at bounding box center [222, 34] width 27 height 12
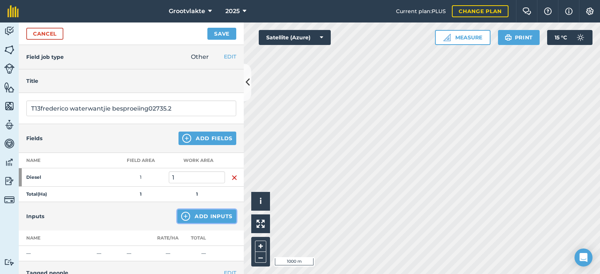
click at [211, 215] on button "Add Inputs" at bounding box center [206, 215] width 59 height 13
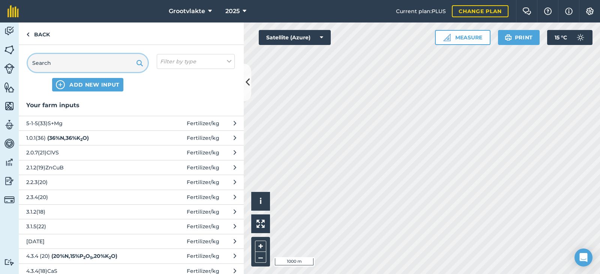
click at [106, 63] on input "text" at bounding box center [88, 63] width 120 height 18
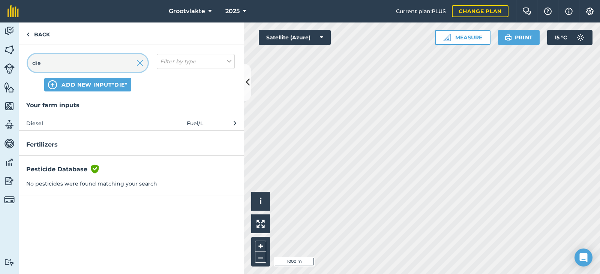
type input "die"
click at [81, 122] on span "Diesel" at bounding box center [87, 123] width 123 height 8
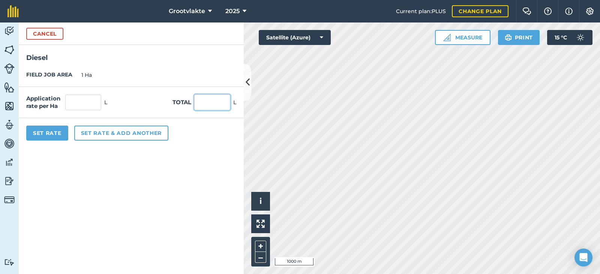
click at [212, 103] on input "text" at bounding box center [212, 102] width 36 height 16
type input "34"
click at [43, 131] on button "Set Rate" at bounding box center [47, 133] width 42 height 15
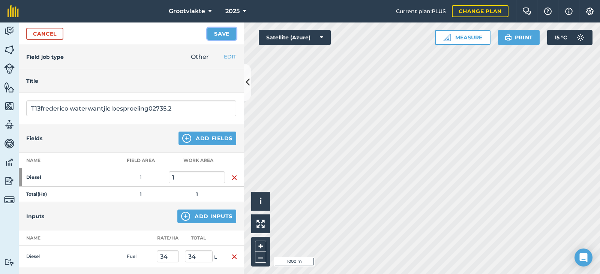
click at [215, 39] on button "Save" at bounding box center [221, 34] width 29 height 12
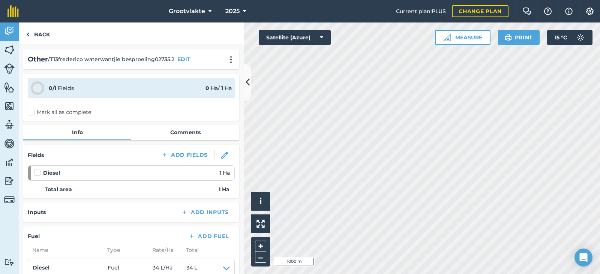
click at [43, 112] on label "Mark all as complete" at bounding box center [59, 112] width 63 height 8
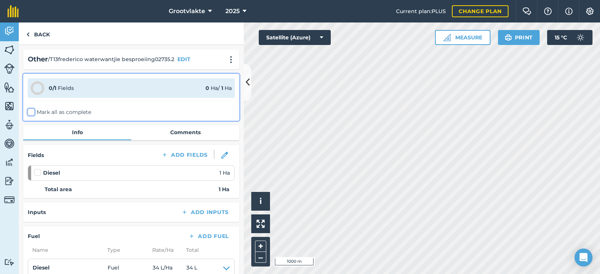
click at [33, 112] on input "Mark all as complete" at bounding box center [30, 110] width 5 height 5
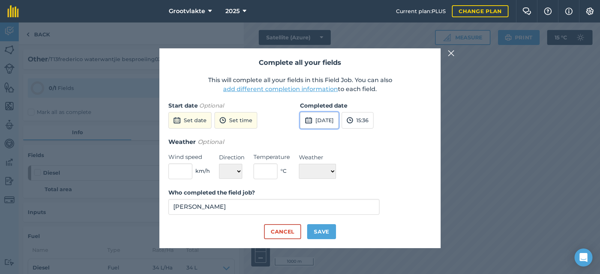
click at [335, 120] on button "[DATE]" at bounding box center [319, 120] width 39 height 16
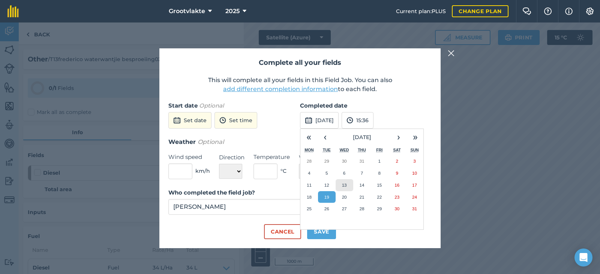
click at [340, 185] on button "13" at bounding box center [344, 185] width 18 height 12
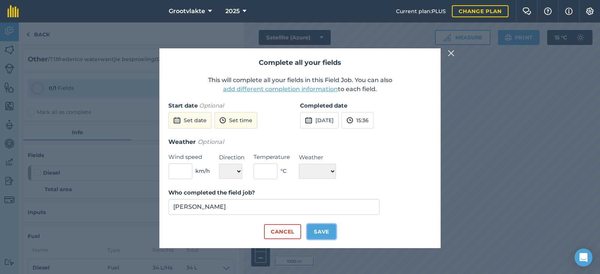
click at [329, 226] on button "Save" at bounding box center [321, 231] width 29 height 15
checkbox input "true"
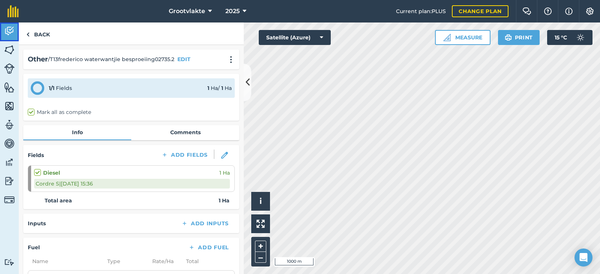
click at [15, 31] on link "Activity" at bounding box center [9, 31] width 19 height 19
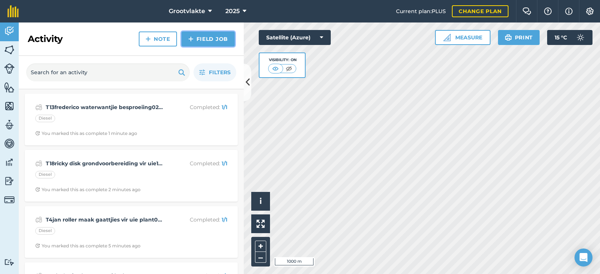
click at [202, 44] on link "Field Job" at bounding box center [207, 38] width 53 height 15
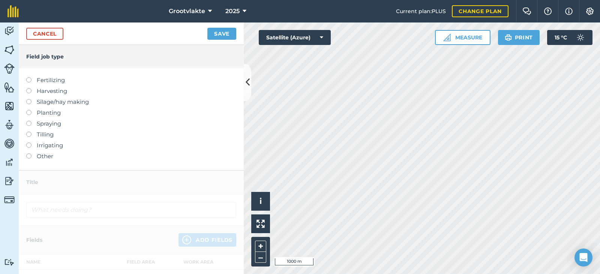
click at [50, 159] on label "Other" at bounding box center [131, 156] width 210 height 9
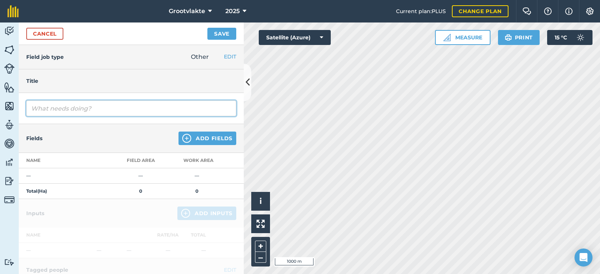
click at [65, 110] on input "text" at bounding box center [131, 108] width 210 height 16
type input "T18terra2 disk grondvoorbereidingvir uie plant15463.8"
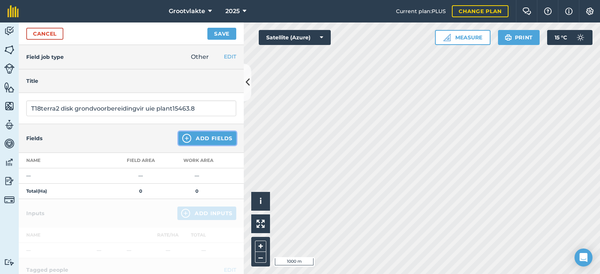
click at [187, 141] on button "Add Fields" at bounding box center [207, 138] width 58 height 13
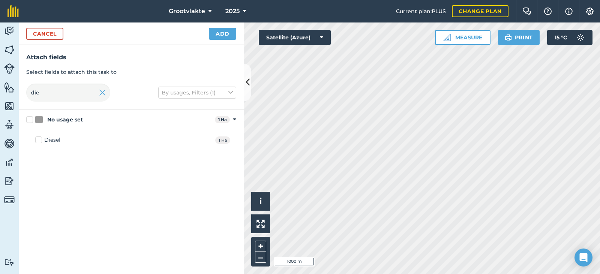
click at [37, 135] on div "Diesel 1 Ha" at bounding box center [131, 140] width 225 height 20
click at [45, 139] on div "Diesel" at bounding box center [52, 140] width 16 height 8
click at [40, 139] on input "Diesel" at bounding box center [37, 138] width 5 height 5
checkbox input "true"
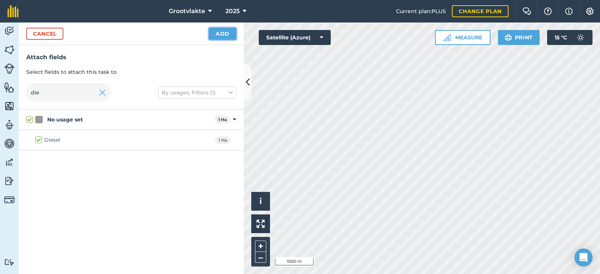
click at [220, 31] on button "Add" at bounding box center [222, 34] width 27 height 12
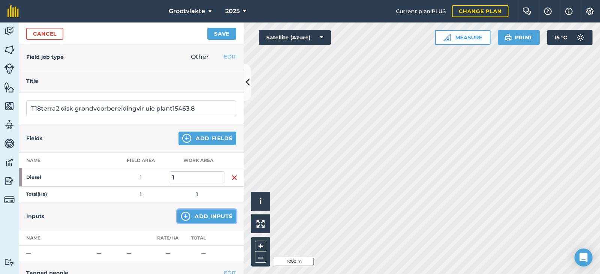
click at [201, 211] on button "Add Inputs" at bounding box center [206, 215] width 59 height 13
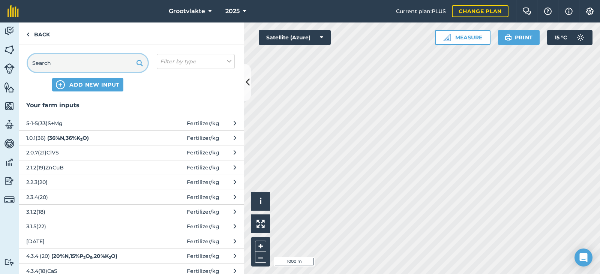
click at [102, 62] on input "text" at bounding box center [88, 63] width 120 height 18
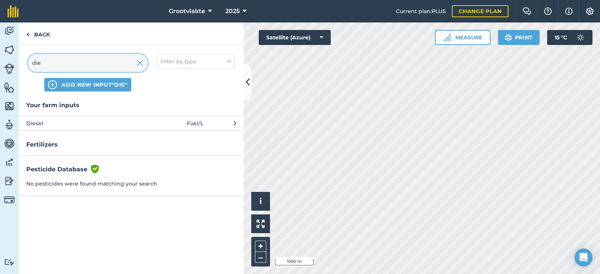
type input "die"
click at [54, 121] on span "Diesel" at bounding box center [87, 123] width 123 height 8
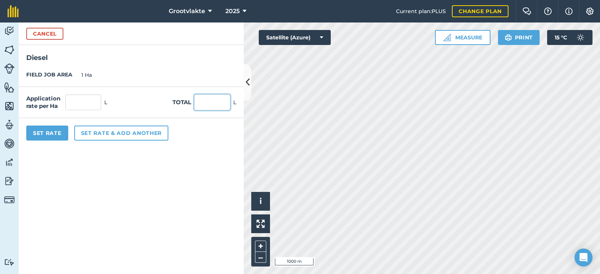
click at [211, 106] on input "text" at bounding box center [212, 102] width 36 height 16
type input "70"
click at [49, 136] on button "Set Rate" at bounding box center [47, 133] width 42 height 15
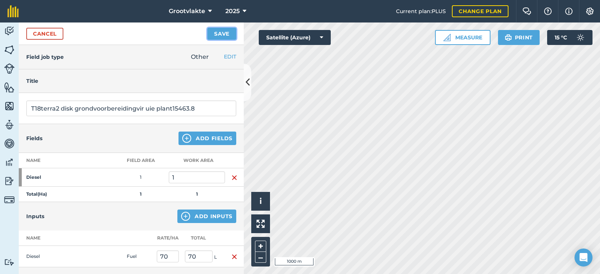
click at [219, 37] on button "Save" at bounding box center [221, 34] width 29 height 12
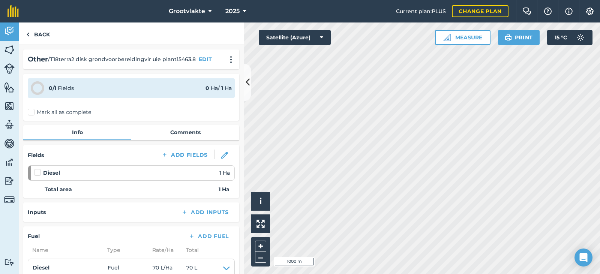
drag, startPoint x: 33, startPoint y: 112, endPoint x: 40, endPoint y: 119, distance: 9.8
click at [33, 112] on label "Mark all as complete" at bounding box center [59, 112] width 63 height 8
click at [33, 112] on input "Mark all as complete" at bounding box center [30, 110] width 5 height 5
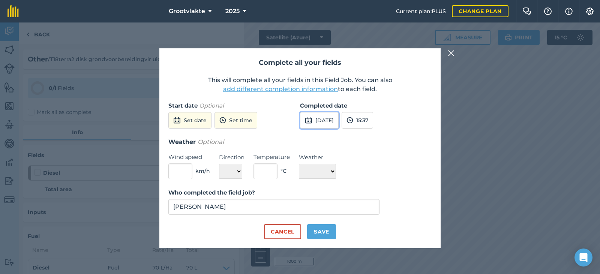
click at [336, 127] on button "[DATE]" at bounding box center [319, 120] width 39 height 16
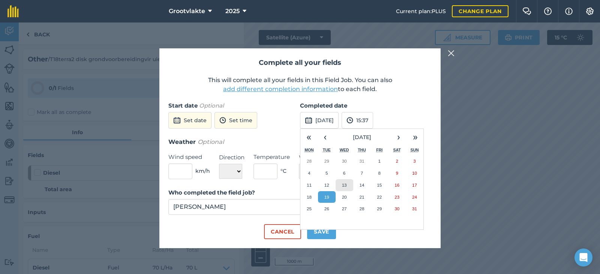
drag, startPoint x: 346, startPoint y: 186, endPoint x: 344, endPoint y: 190, distance: 4.7
click at [346, 186] on abbr "13" at bounding box center [344, 185] width 5 height 5
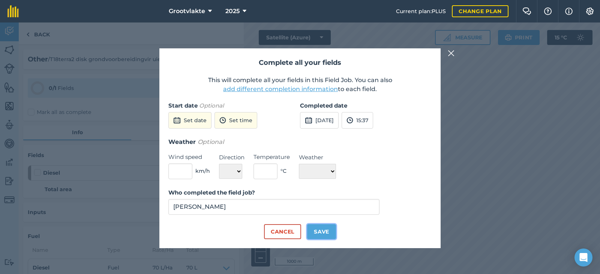
click at [313, 237] on button "Save" at bounding box center [321, 231] width 29 height 15
checkbox input "true"
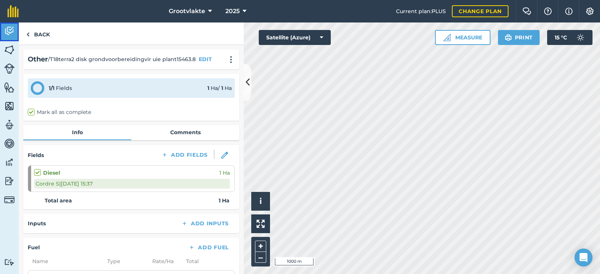
click at [13, 30] on img at bounding box center [9, 30] width 10 height 11
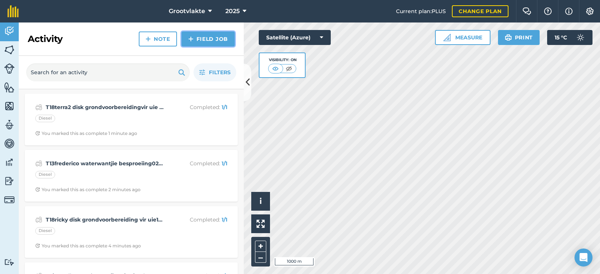
click at [192, 41] on img at bounding box center [190, 38] width 5 height 9
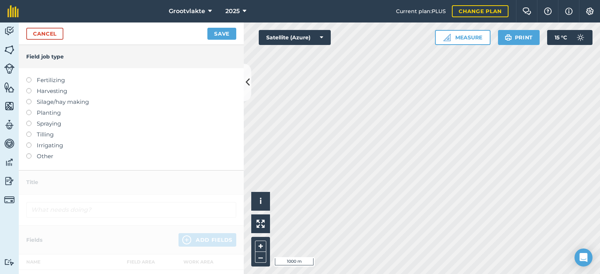
click at [46, 163] on div "Fertilizing Harvesting Silage/hay making Planting Spraying Tilling Irrigating O…" at bounding box center [131, 119] width 225 height 102
click at [46, 157] on label "Other" at bounding box center [131, 156] width 210 height 9
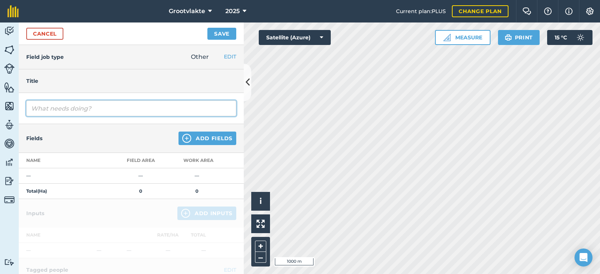
click at [59, 107] on input "text" at bounding box center [131, 108] width 210 height 16
type input "T20ricky rolgrop grondvoorbereiding vir uie8106.3"
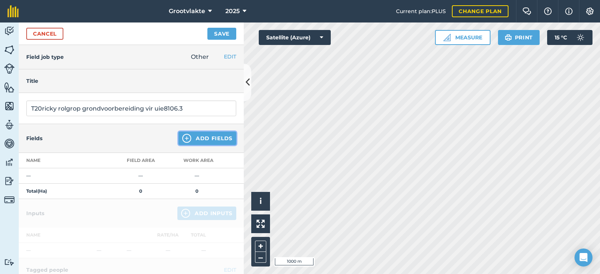
click at [188, 141] on button "Add Fields" at bounding box center [207, 138] width 58 height 13
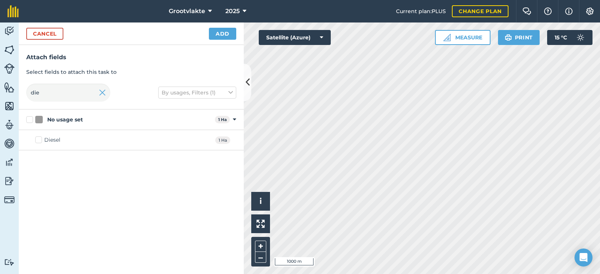
drag, startPoint x: 56, startPoint y: 141, endPoint x: 69, endPoint y: 135, distance: 14.6
click at [55, 140] on div "Diesel" at bounding box center [52, 140] width 16 height 8
click at [40, 140] on input "Diesel" at bounding box center [37, 138] width 5 height 5
checkbox input "true"
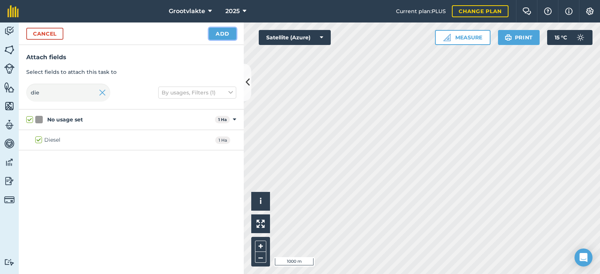
drag, startPoint x: 215, startPoint y: 36, endPoint x: 216, endPoint y: 48, distance: 12.0
click at [216, 42] on div "Cancel Add" at bounding box center [131, 33] width 225 height 22
click at [221, 34] on button "Add" at bounding box center [222, 34] width 27 height 12
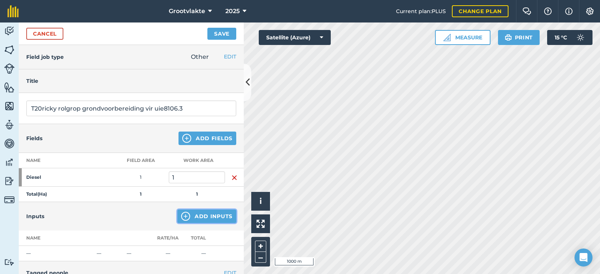
click at [179, 221] on button "Add Inputs" at bounding box center [206, 215] width 59 height 13
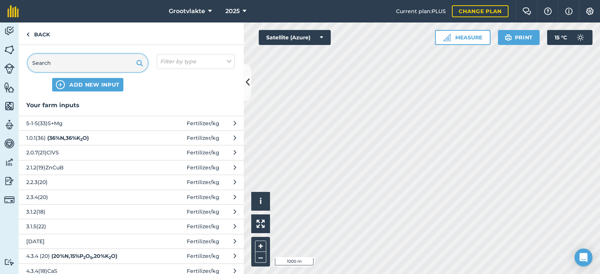
click at [85, 69] on input "text" at bounding box center [88, 63] width 120 height 18
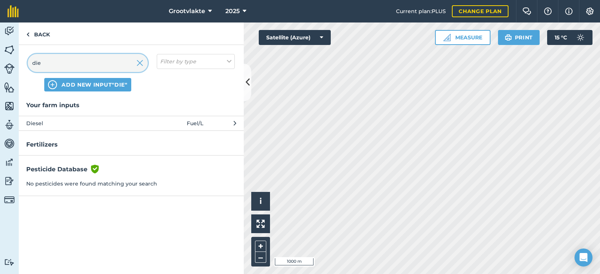
type input "die"
click at [100, 125] on span "Diesel" at bounding box center [87, 123] width 123 height 8
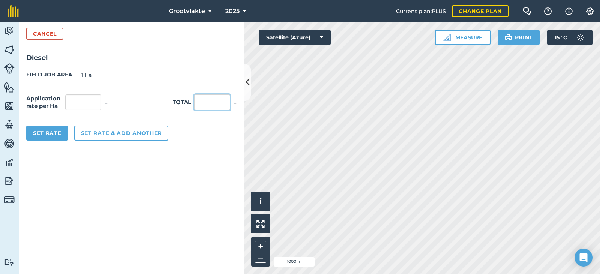
click at [218, 105] on input "text" at bounding box center [212, 102] width 36 height 16
type input "39"
click at [40, 134] on button "Set Rate" at bounding box center [47, 133] width 42 height 15
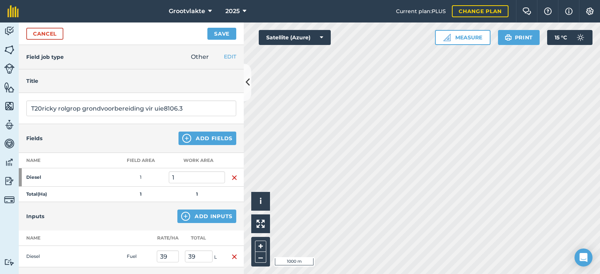
click at [206, 36] on div "Cancel Save" at bounding box center [131, 33] width 225 height 22
click at [214, 37] on button "Save" at bounding box center [221, 34] width 29 height 12
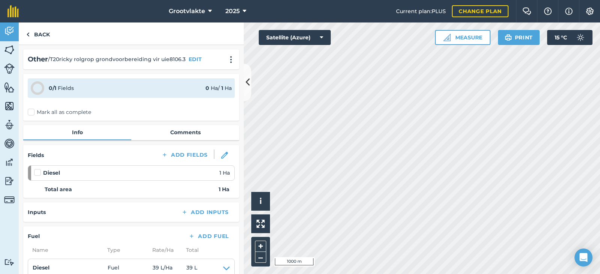
click at [35, 115] on label "Mark all as complete" at bounding box center [59, 112] width 63 height 8
click at [33, 113] on input "Mark all as complete" at bounding box center [30, 110] width 5 height 5
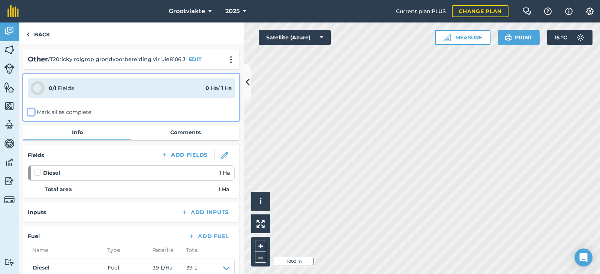
checkbox input "false"
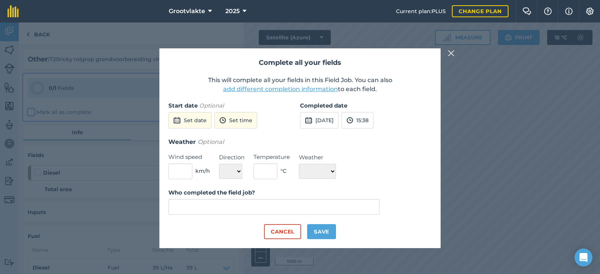
type input "[PERSON_NAME]"
click at [338, 125] on button "[DATE]" at bounding box center [319, 120] width 39 height 16
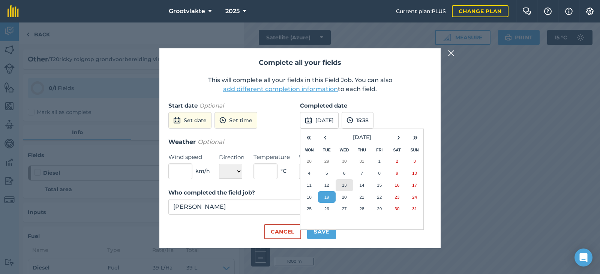
click at [344, 184] on abbr "13" at bounding box center [344, 185] width 5 height 5
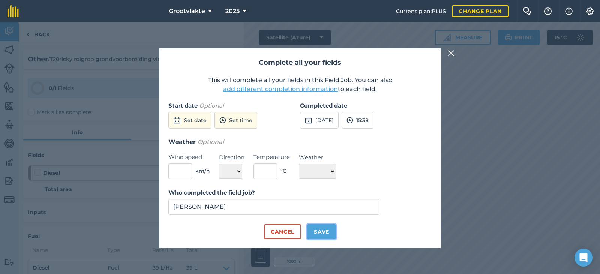
click at [332, 230] on button "Save" at bounding box center [321, 231] width 29 height 15
checkbox input "true"
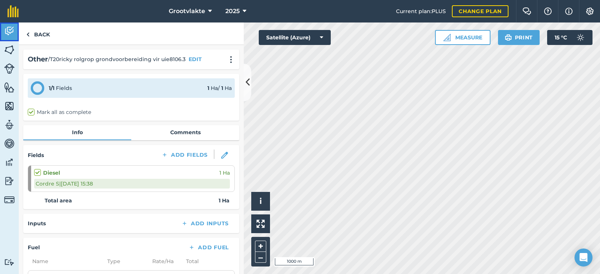
click at [4, 38] on link "Activity" at bounding box center [9, 31] width 19 height 19
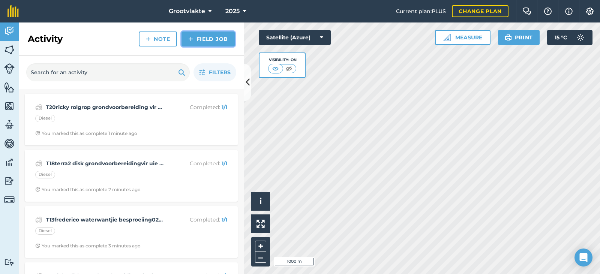
click at [202, 38] on link "Field Job" at bounding box center [207, 38] width 53 height 15
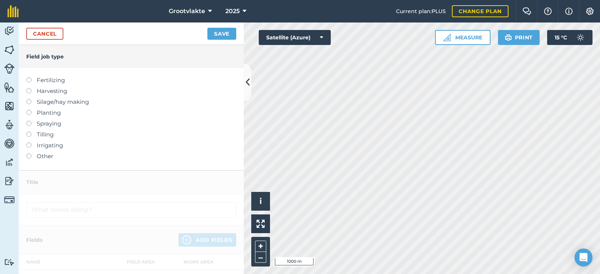
click at [41, 154] on label "Other" at bounding box center [131, 156] width 210 height 9
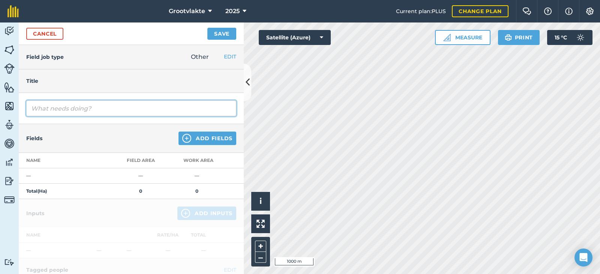
click at [66, 109] on input "text" at bounding box center [131, 108] width 210 height 16
click at [134, 108] on input "Tct27019 abram wa haal disk op tirvlakte" at bounding box center [131, 108] width 210 height 16
click at [163, 108] on input "Tct27019 abram wa haal disk op tiervlakte" at bounding box center [131, 108] width 210 height 16
type input "Tct27019 abram wa haal disk op tiervlakte4453"
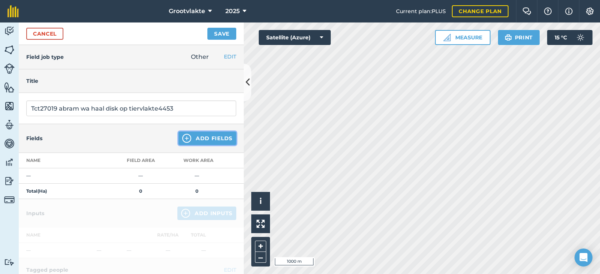
click at [185, 140] on img at bounding box center [186, 138] width 9 height 9
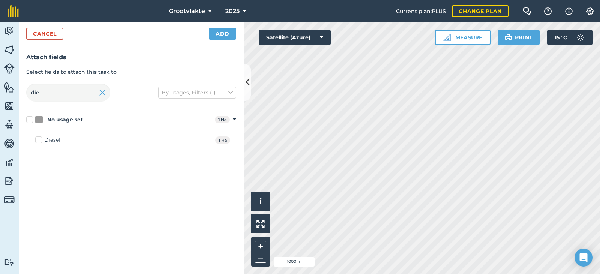
click at [60, 139] on div "Diesel" at bounding box center [52, 140] width 16 height 8
click at [40, 139] on input "Diesel" at bounding box center [37, 138] width 5 height 5
checkbox input "true"
click at [227, 36] on button "Add" at bounding box center [222, 34] width 27 height 12
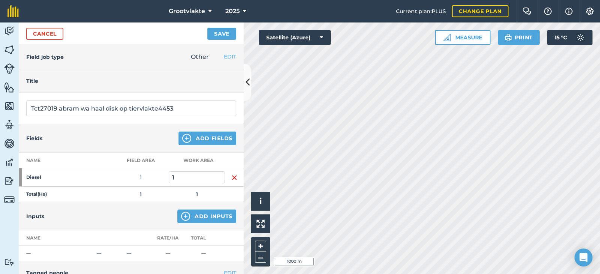
click at [206, 209] on div "Inputs Add Inputs" at bounding box center [131, 216] width 225 height 28
click at [206, 212] on button "Add Inputs" at bounding box center [206, 215] width 59 height 13
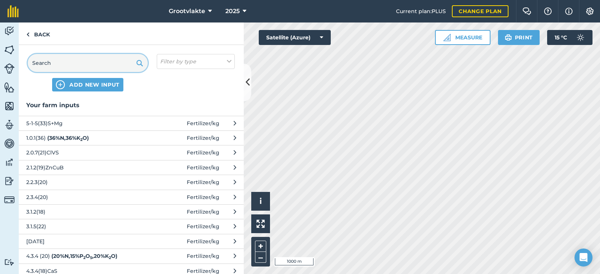
click at [49, 58] on input "text" at bounding box center [88, 63] width 120 height 18
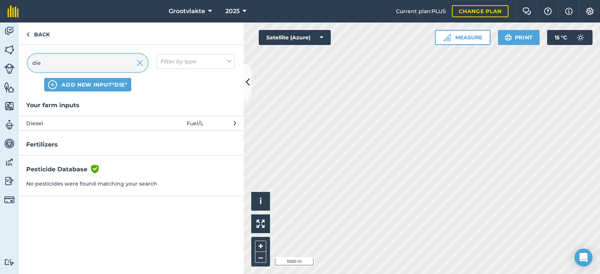
type input "die"
drag, startPoint x: 56, startPoint y: 122, endPoint x: 60, endPoint y: 125, distance: 4.5
click at [60, 125] on span "Diesel" at bounding box center [87, 123] width 123 height 8
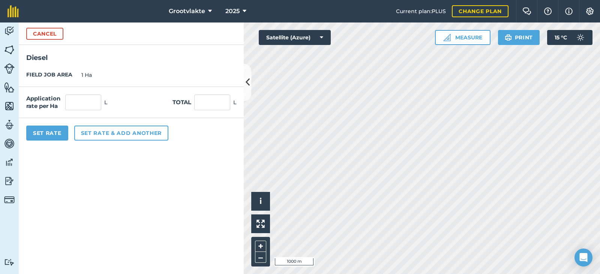
click at [227, 112] on div "Application rate per Ha L Total L" at bounding box center [131, 102] width 225 height 31
click at [215, 105] on input "text" at bounding box center [212, 102] width 36 height 16
type input "200"
click at [57, 132] on button "Set Rate" at bounding box center [47, 133] width 42 height 15
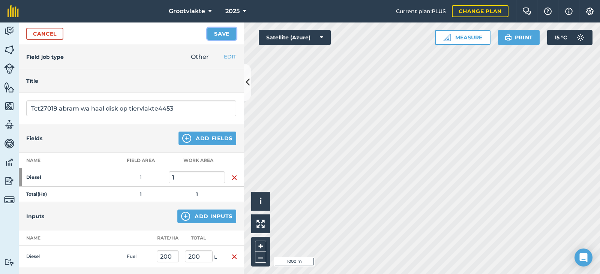
click at [230, 36] on button "Save" at bounding box center [221, 34] width 29 height 12
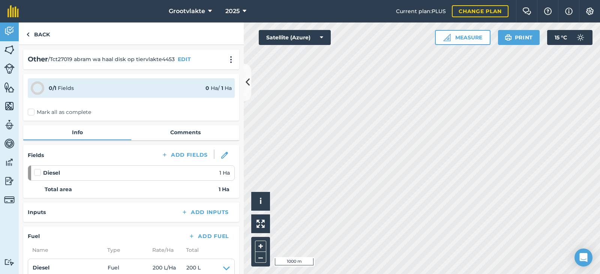
click at [37, 115] on label "Mark all as complete" at bounding box center [59, 112] width 63 height 8
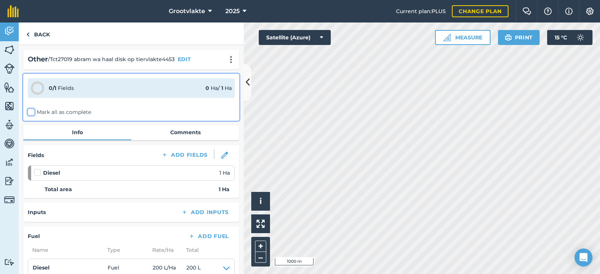
click at [33, 113] on input "Mark all as complete" at bounding box center [30, 110] width 5 height 5
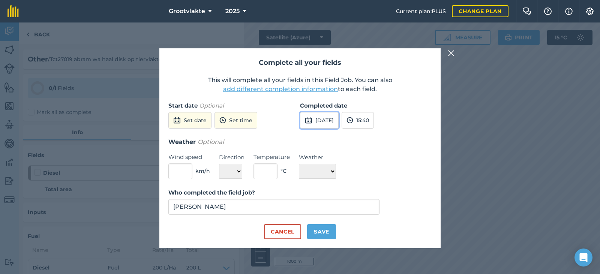
click at [332, 121] on button "[DATE]" at bounding box center [319, 120] width 39 height 16
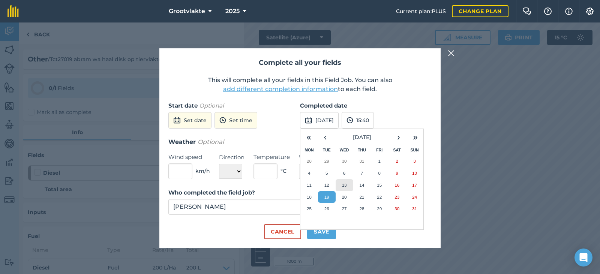
click at [346, 183] on abbr "13" at bounding box center [344, 185] width 5 height 5
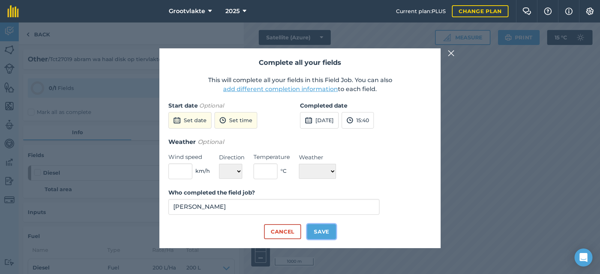
click at [331, 231] on button "Save" at bounding box center [321, 231] width 29 height 15
checkbox input "true"
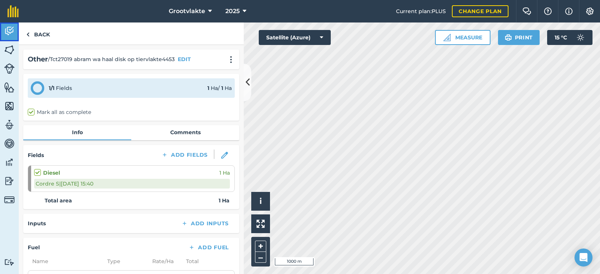
click at [11, 33] on img at bounding box center [9, 30] width 10 height 11
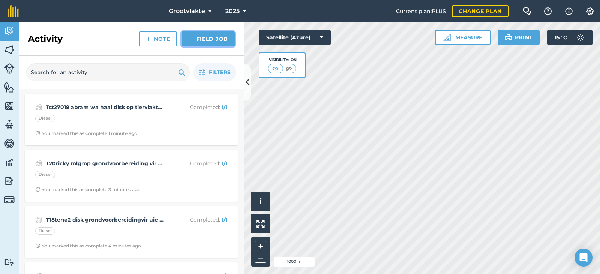
click at [224, 39] on link "Field Job" at bounding box center [207, 38] width 53 height 15
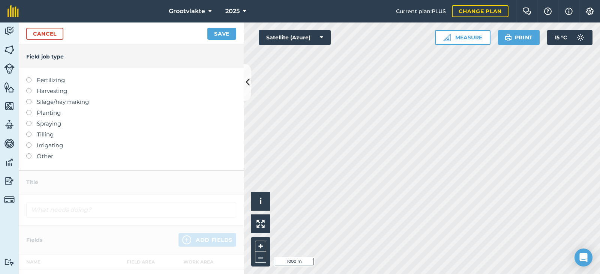
click at [41, 156] on label "Other" at bounding box center [131, 156] width 210 height 9
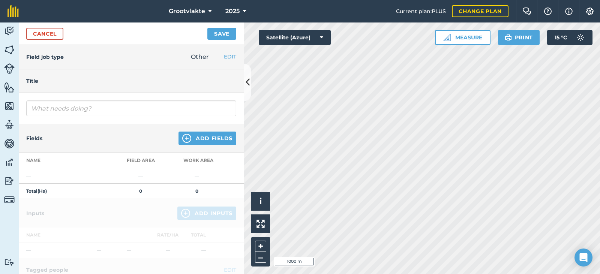
click at [74, 99] on div at bounding box center [131, 108] width 225 height 31
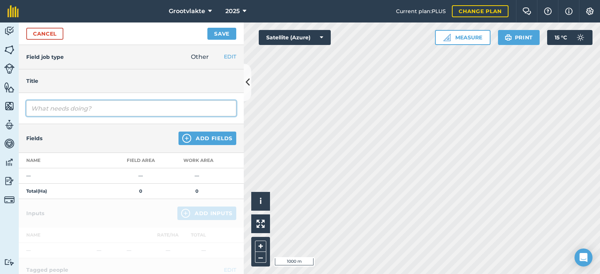
click at [75, 113] on input "text" at bounding box center [131, 108] width 210 height 16
type input "T10no125 pype wa besproeiing07201"
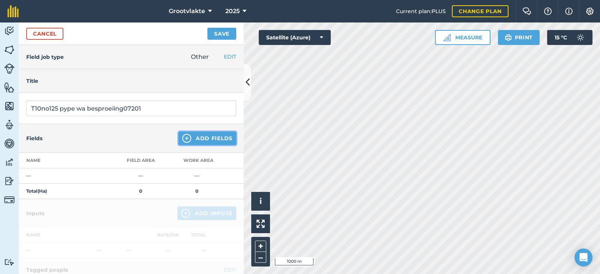
click at [206, 139] on button "Add Fields" at bounding box center [207, 138] width 58 height 13
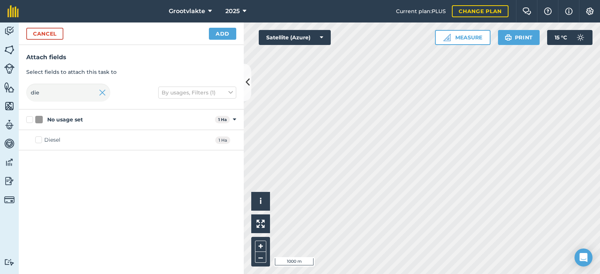
drag, startPoint x: 41, startPoint y: 144, endPoint x: 46, endPoint y: 139, distance: 7.2
click at [42, 144] on label "Diesel" at bounding box center [47, 140] width 25 height 8
click at [40, 141] on input "Diesel" at bounding box center [37, 138] width 5 height 5
checkbox input "true"
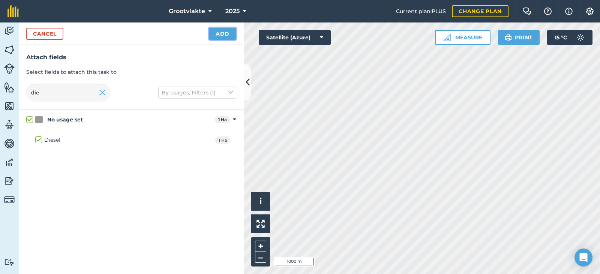
click at [226, 30] on button "Add" at bounding box center [222, 34] width 27 height 12
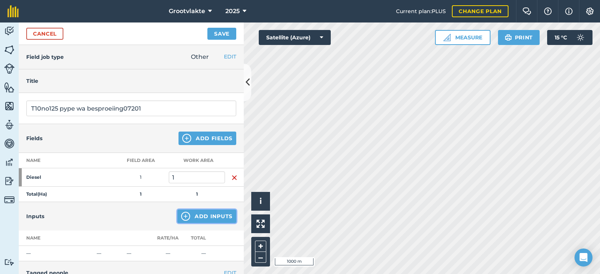
click at [217, 214] on button "Add Inputs" at bounding box center [206, 215] width 59 height 13
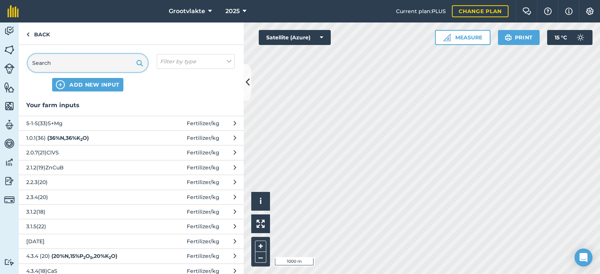
click at [109, 63] on input "text" at bounding box center [88, 63] width 120 height 18
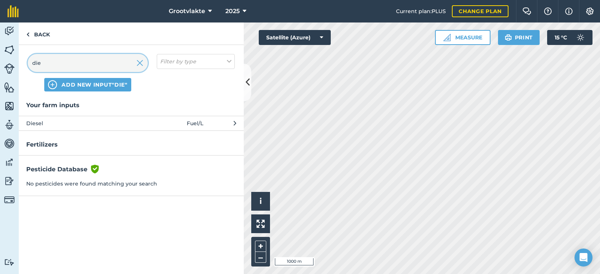
type input "die"
click at [114, 126] on span "Diesel" at bounding box center [87, 123] width 123 height 8
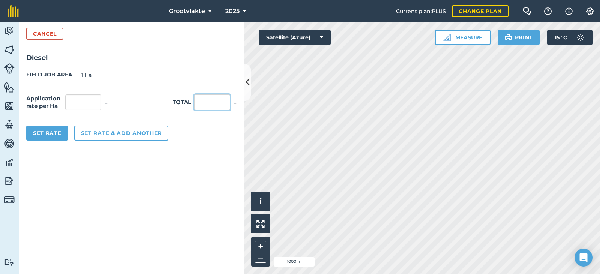
click at [199, 102] on input "text" at bounding box center [212, 102] width 36 height 16
type input "1"
type input "43"
click at [48, 136] on button "Set Rate" at bounding box center [47, 133] width 42 height 15
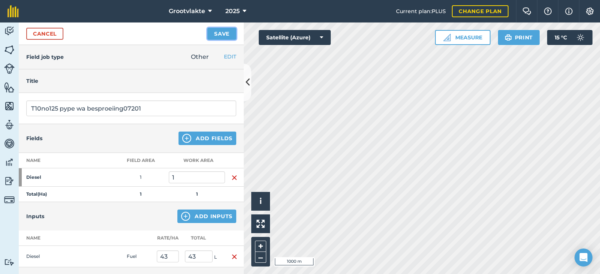
click at [224, 34] on button "Save" at bounding box center [221, 34] width 29 height 12
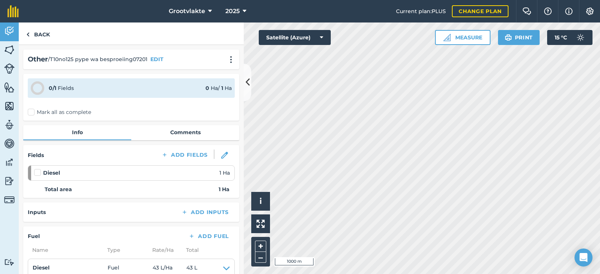
click at [38, 112] on label "Mark all as complete" at bounding box center [59, 112] width 63 height 8
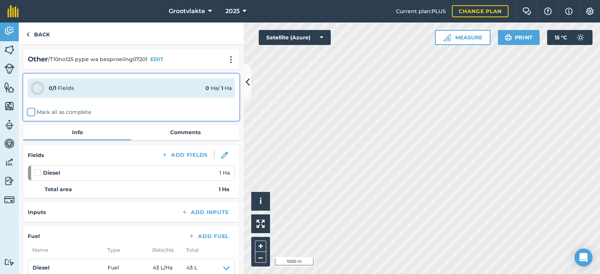
click at [33, 112] on input "Mark all as complete" at bounding box center [30, 110] width 5 height 5
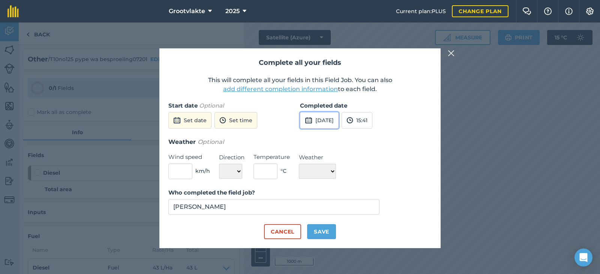
click at [319, 124] on button "[DATE]" at bounding box center [319, 120] width 39 height 16
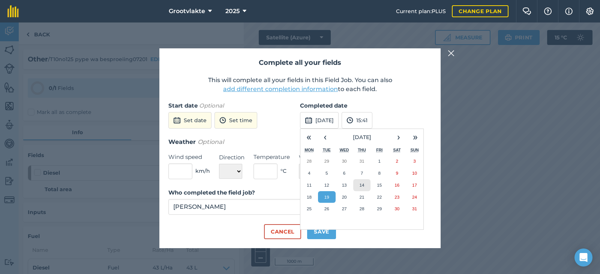
click at [358, 183] on button "14" at bounding box center [362, 185] width 18 height 12
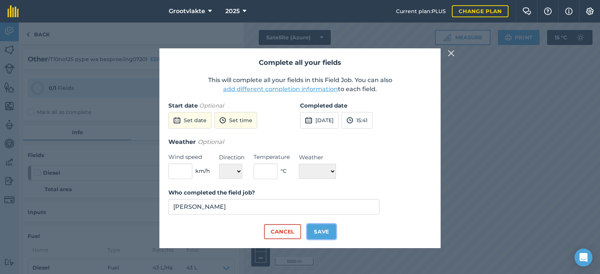
click at [317, 233] on button "Save" at bounding box center [321, 231] width 29 height 15
checkbox input "true"
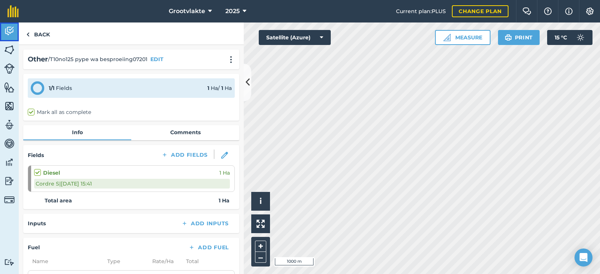
click at [16, 32] on link "Activity" at bounding box center [9, 31] width 19 height 19
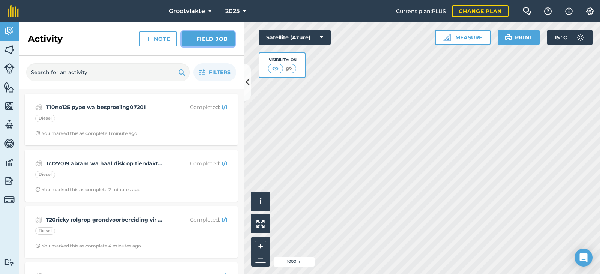
click at [189, 34] on link "Field Job" at bounding box center [207, 38] width 53 height 15
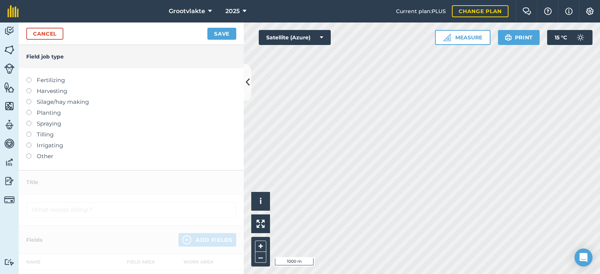
drag, startPoint x: 42, startPoint y: 159, endPoint x: 54, endPoint y: 146, distance: 17.5
click at [43, 159] on label "Other" at bounding box center [131, 156] width 210 height 9
click at [42, 155] on label "Other" at bounding box center [131, 156] width 210 height 9
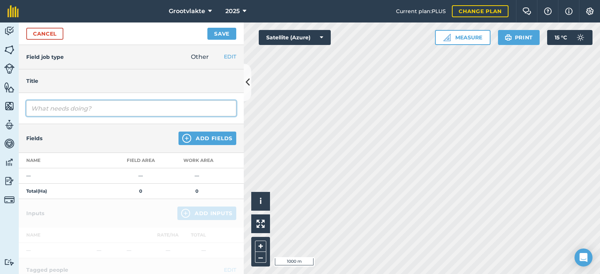
click at [70, 114] on input "text" at bounding box center [131, 108] width 210 height 16
click at [156, 109] on input "T18rickyy disk grondvoorbereiding vir uiue plant" at bounding box center [131, 108] width 210 height 16
click at [174, 110] on input "T18rickyy disk grondvoorbereiding vir uie plant" at bounding box center [131, 108] width 210 height 16
type input "T18rickyy disk grondvoorbereiding vir uie plant15472.7"
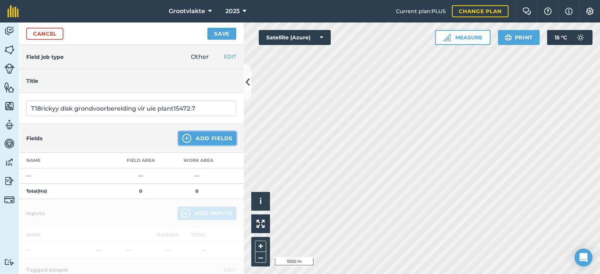
click at [182, 142] on img at bounding box center [186, 138] width 9 height 9
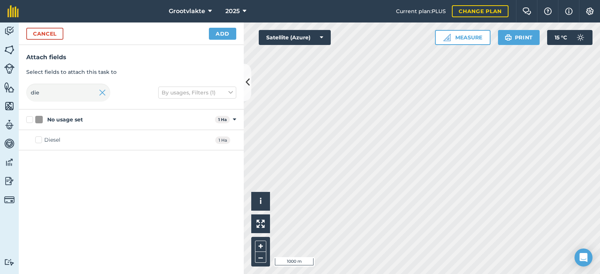
click at [39, 140] on label "Diesel" at bounding box center [47, 140] width 25 height 8
click at [39, 140] on input "Diesel" at bounding box center [37, 138] width 5 height 5
checkbox input "true"
click at [227, 29] on button "Add" at bounding box center [222, 34] width 27 height 12
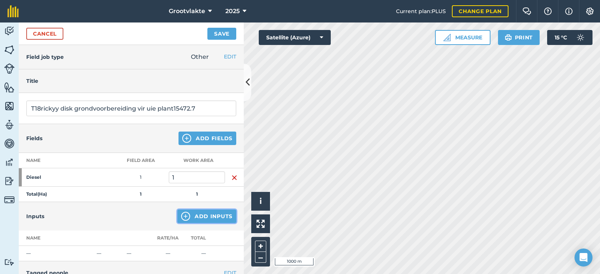
click at [203, 214] on button "Add Inputs" at bounding box center [206, 215] width 59 height 13
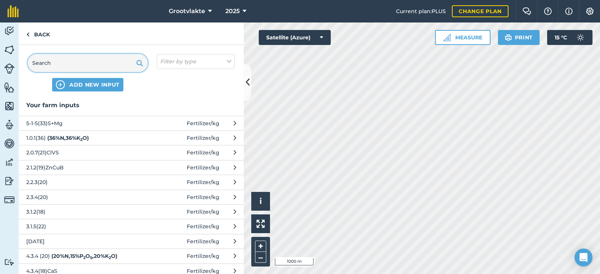
click at [94, 66] on input "text" at bounding box center [88, 63] width 120 height 18
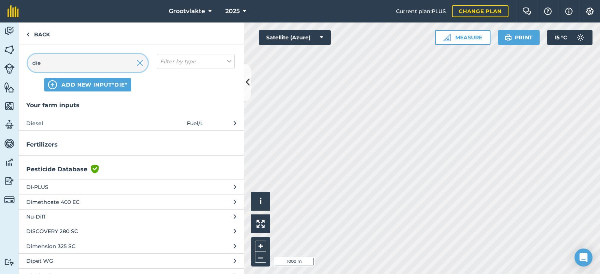
type input "die"
click at [81, 121] on span "Diesel" at bounding box center [87, 123] width 123 height 8
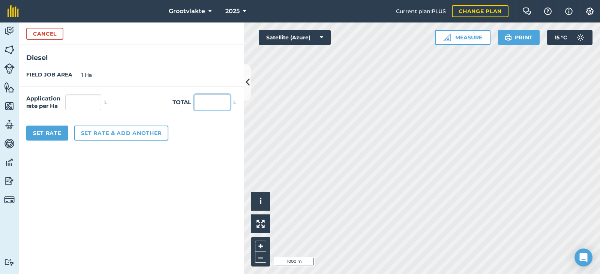
click at [208, 105] on input "text" at bounding box center [212, 102] width 36 height 16
type input "56"
click at [56, 131] on button "Set Rate" at bounding box center [47, 133] width 42 height 15
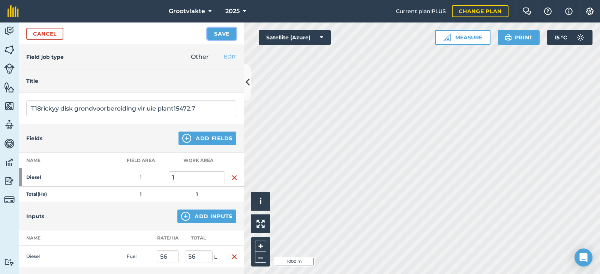
click at [223, 35] on button "Save" at bounding box center [221, 34] width 29 height 12
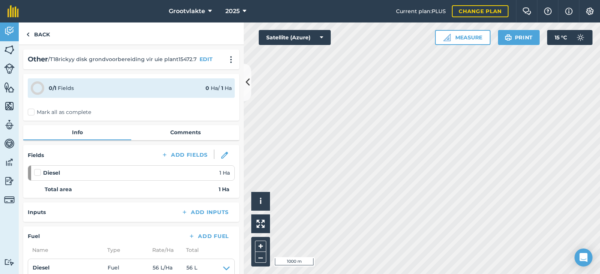
click at [28, 113] on label "Mark all as complete" at bounding box center [59, 112] width 63 height 8
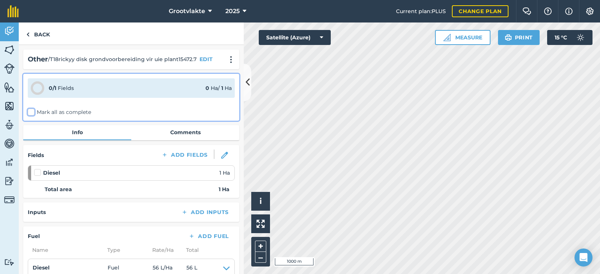
click at [28, 113] on input "Mark all as complete" at bounding box center [30, 110] width 5 height 5
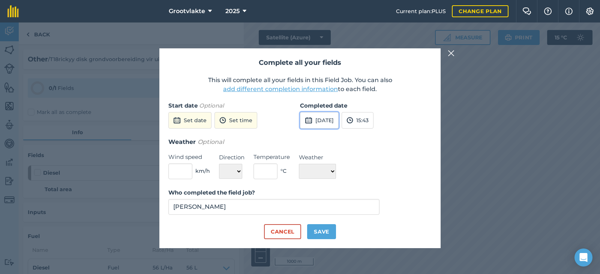
click at [325, 119] on button "[DATE]" at bounding box center [319, 120] width 39 height 16
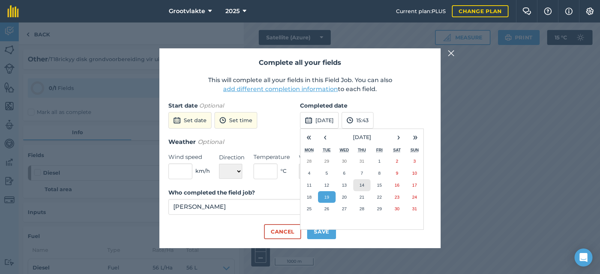
click at [354, 184] on button "14" at bounding box center [362, 185] width 18 height 12
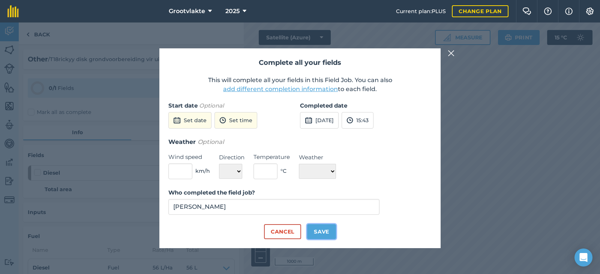
click at [325, 235] on button "Save" at bounding box center [321, 231] width 29 height 15
checkbox input "true"
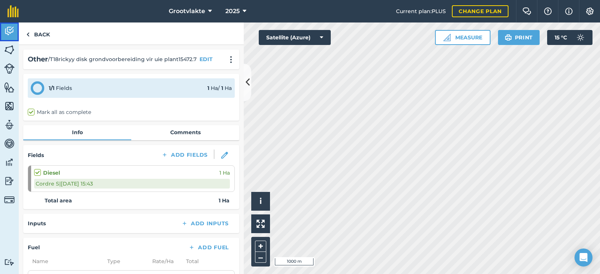
click at [16, 34] on link "Activity" at bounding box center [9, 31] width 19 height 19
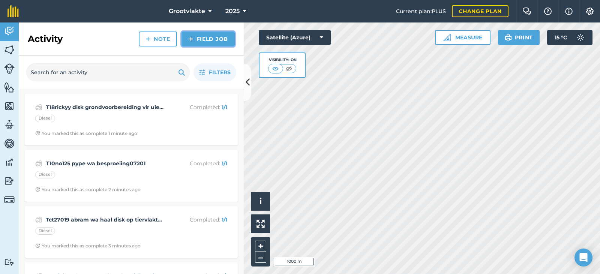
click at [194, 42] on link "Field Job" at bounding box center [207, 38] width 53 height 15
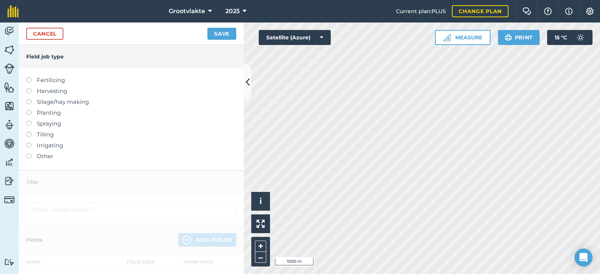
click at [46, 154] on label "Other" at bounding box center [131, 156] width 210 height 9
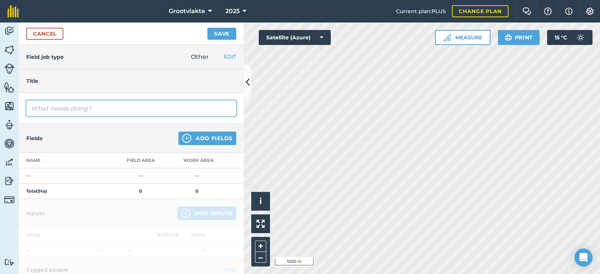
click at [70, 110] on input "text" at bounding box center [131, 108] width 210 height 16
type input "T19terra2 magitec saai lande vir uie plant6817"
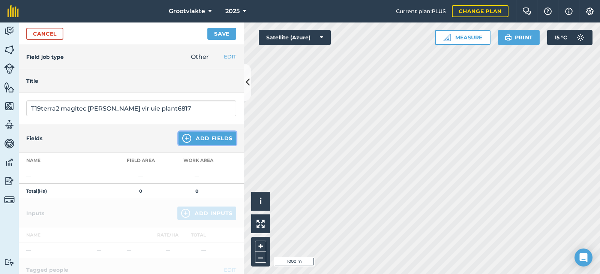
click at [192, 137] on button "Add Fields" at bounding box center [207, 138] width 58 height 13
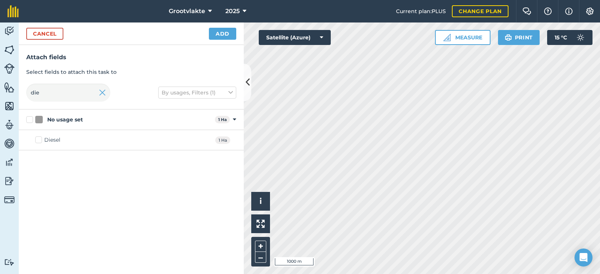
click at [58, 141] on div "Diesel" at bounding box center [52, 140] width 16 height 8
click at [40, 141] on input "Diesel" at bounding box center [37, 138] width 5 height 5
checkbox input "true"
click at [211, 33] on button "Add" at bounding box center [222, 34] width 27 height 12
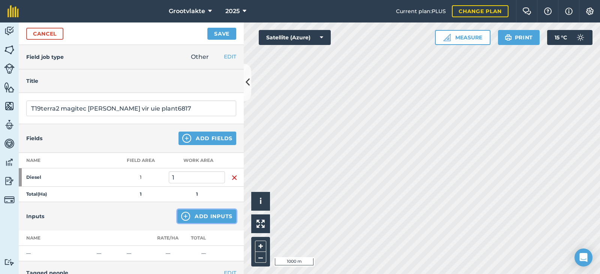
click at [187, 217] on button "Add Inputs" at bounding box center [206, 215] width 59 height 13
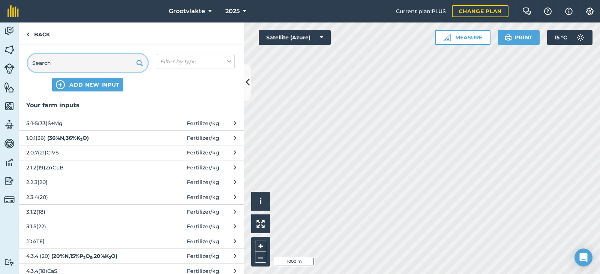
click at [81, 66] on input "text" at bounding box center [88, 63] width 120 height 18
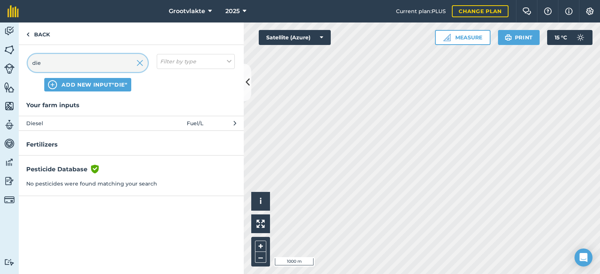
type input "die"
click at [48, 122] on span "Diesel" at bounding box center [87, 123] width 123 height 8
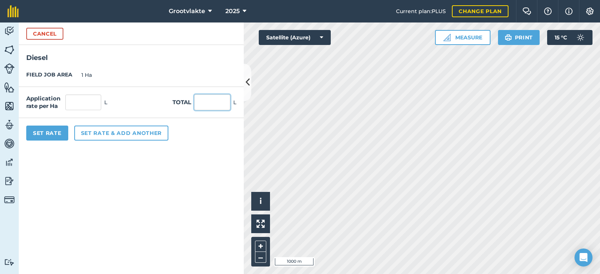
click at [195, 104] on input "text" at bounding box center [212, 102] width 36 height 16
type input "43"
click at [41, 133] on button "Set Rate" at bounding box center [47, 133] width 42 height 15
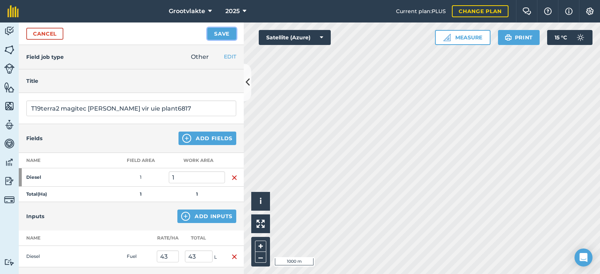
click at [223, 34] on button "Save" at bounding box center [221, 34] width 29 height 12
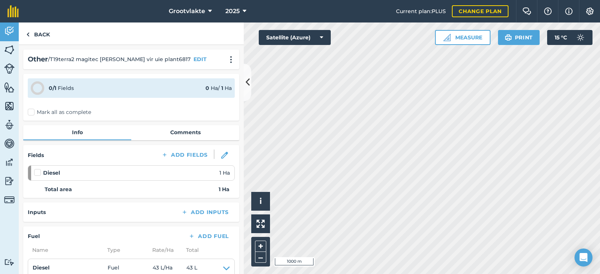
click at [34, 108] on div "0 / 1 Fields 0 Ha / 1 [PERSON_NAME] all as complete" at bounding box center [131, 97] width 216 height 47
click at [36, 114] on label "Mark all as complete" at bounding box center [59, 112] width 63 height 8
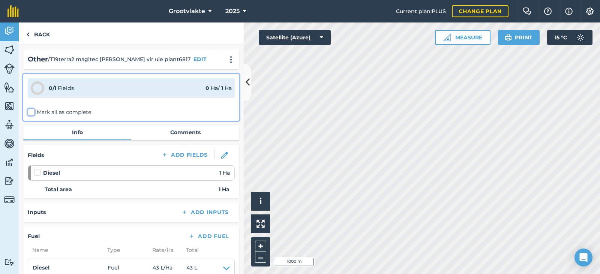
click at [33, 113] on input "Mark all as complete" at bounding box center [30, 110] width 5 height 5
checkbox input "false"
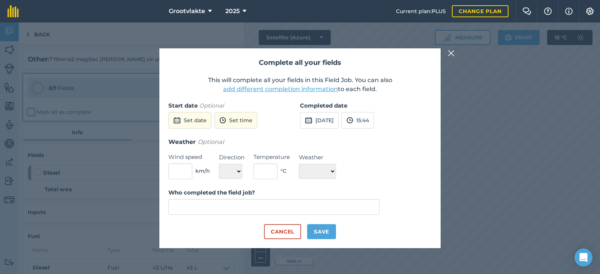
type input "[PERSON_NAME]"
click at [315, 126] on button "[DATE]" at bounding box center [319, 120] width 39 height 16
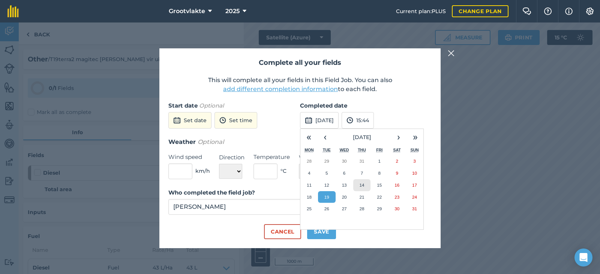
click at [356, 185] on button "14" at bounding box center [362, 185] width 18 height 12
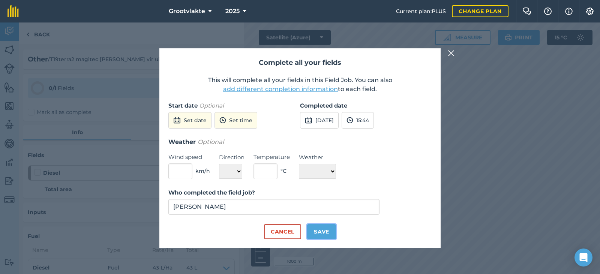
click at [323, 234] on button "Save" at bounding box center [321, 231] width 29 height 15
checkbox input "true"
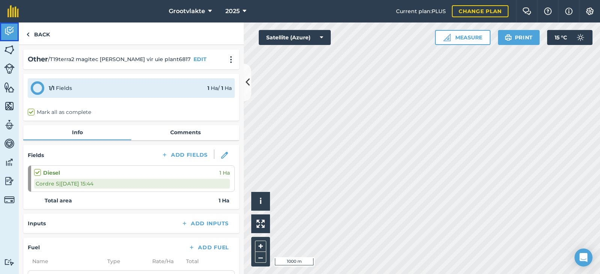
click at [13, 34] on img at bounding box center [9, 30] width 10 height 11
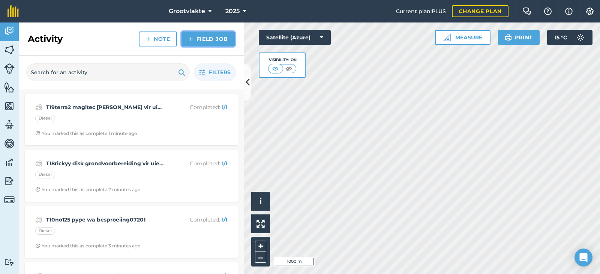
click at [215, 40] on link "Field Job" at bounding box center [207, 38] width 53 height 15
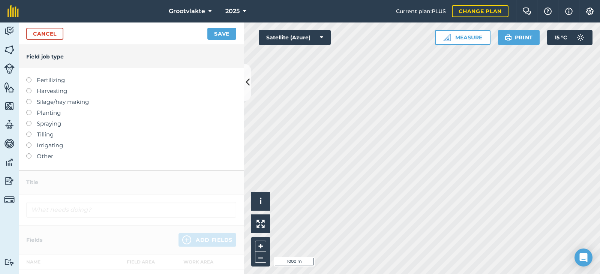
click at [55, 153] on label "Other" at bounding box center [131, 156] width 210 height 9
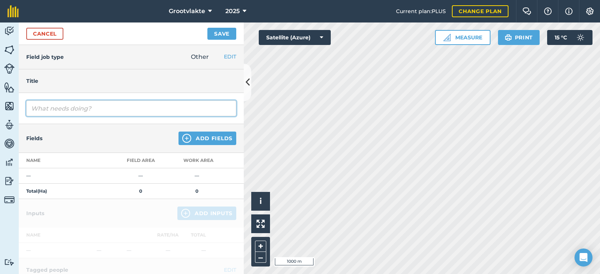
click at [51, 113] on input "text" at bounding box center [131, 108] width 210 height 16
type input "R"
type input "Tdoka abram bestellings458228"
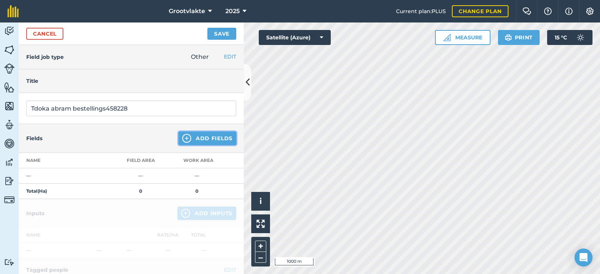
click at [198, 139] on button "Add Fields" at bounding box center [207, 138] width 58 height 13
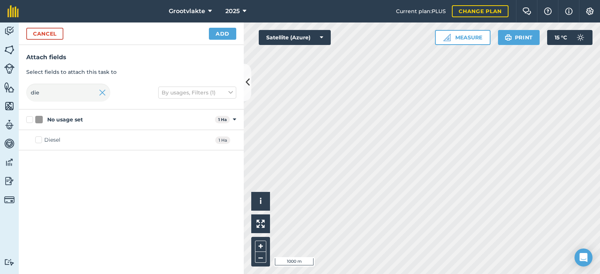
click at [37, 139] on label "Diesel" at bounding box center [47, 140] width 25 height 8
click at [37, 139] on input "Diesel" at bounding box center [37, 138] width 5 height 5
checkbox input "true"
click at [225, 33] on button "Add" at bounding box center [222, 34] width 27 height 12
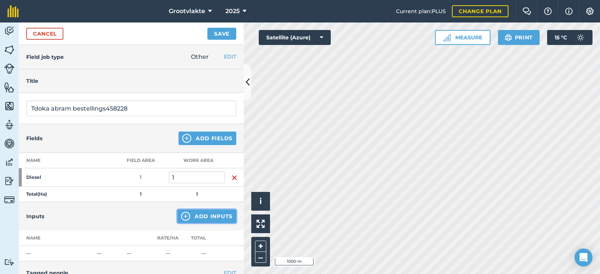
click at [202, 214] on button "Add Inputs" at bounding box center [206, 215] width 59 height 13
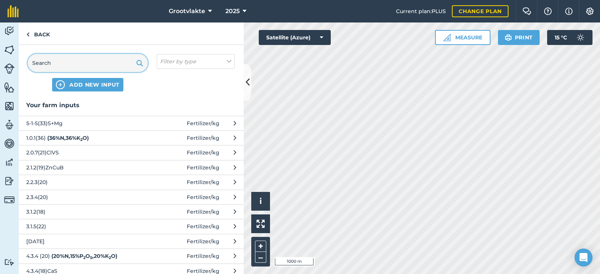
click at [45, 64] on input "text" at bounding box center [88, 63] width 120 height 18
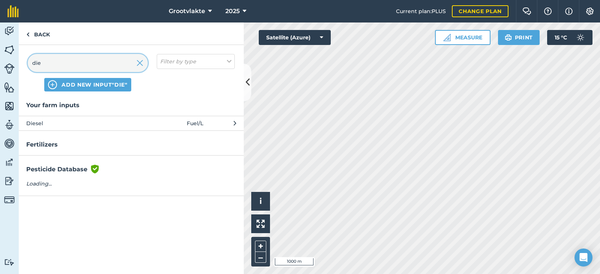
type input "die"
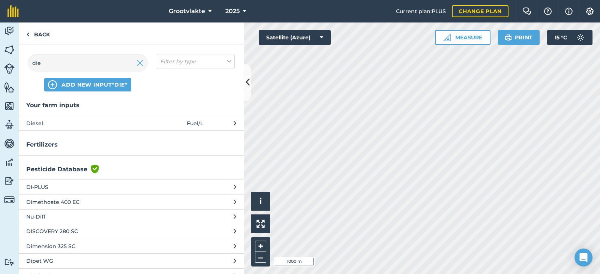
click at [75, 119] on button "Diesel Fuel / L" at bounding box center [131, 123] width 225 height 15
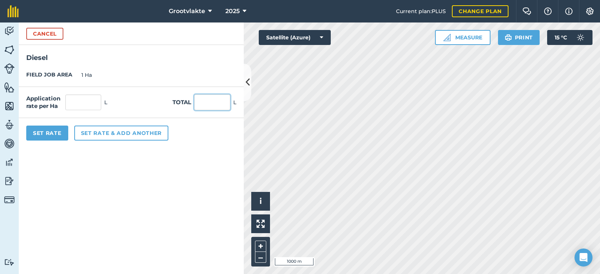
click at [199, 104] on input "text" at bounding box center [212, 102] width 36 height 16
type input "45"
click at [39, 139] on button "Set Rate" at bounding box center [47, 133] width 42 height 15
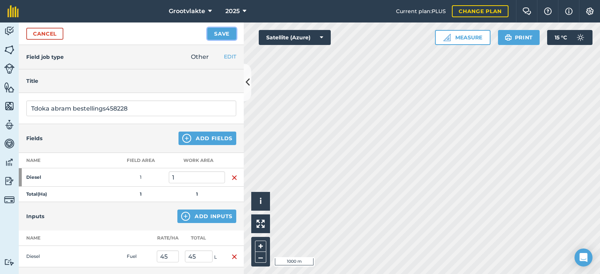
click at [214, 34] on button "Save" at bounding box center [221, 34] width 29 height 12
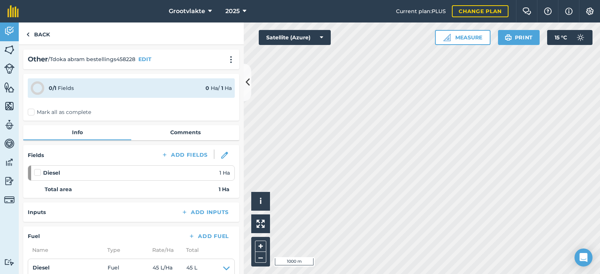
click at [40, 116] on label "Mark all as complete" at bounding box center [59, 112] width 63 height 8
click at [33, 113] on input "Mark all as complete" at bounding box center [30, 110] width 5 height 5
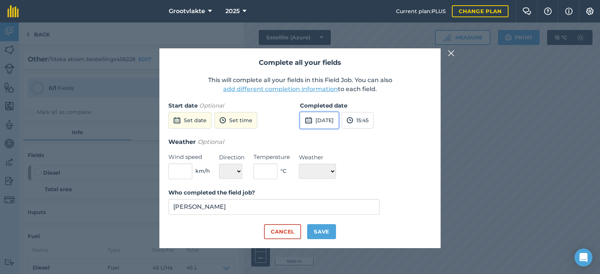
click at [335, 124] on button "[DATE]" at bounding box center [319, 120] width 39 height 16
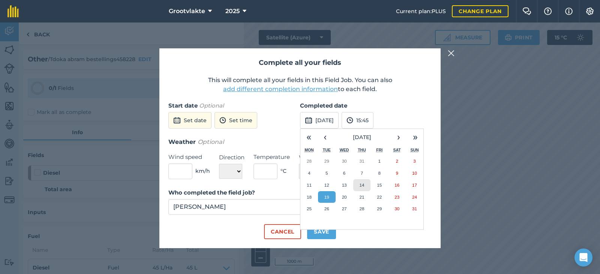
click at [359, 184] on abbr "14" at bounding box center [361, 185] width 5 height 5
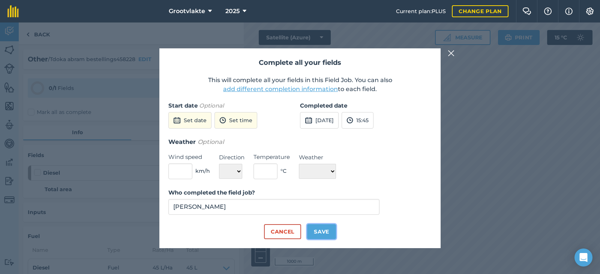
click at [328, 235] on button "Save" at bounding box center [321, 231] width 29 height 15
checkbox input "true"
